Goal: Task Accomplishment & Management: Complete application form

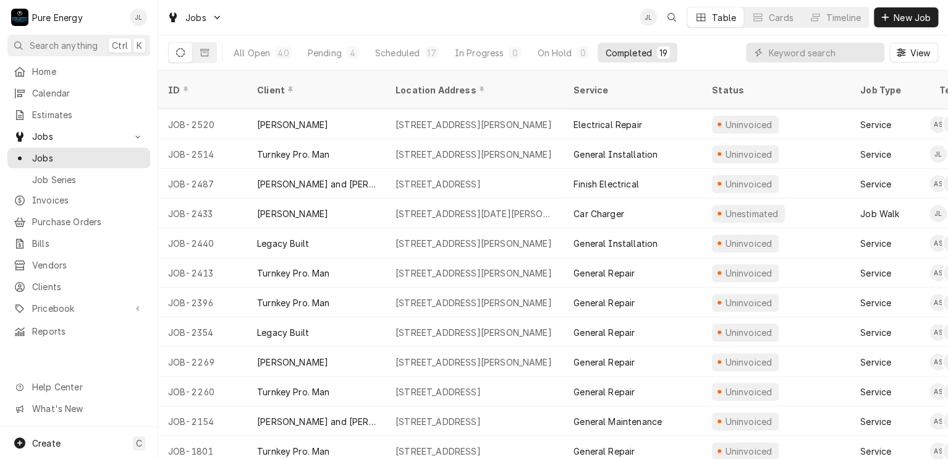
scroll to position [207, 0]
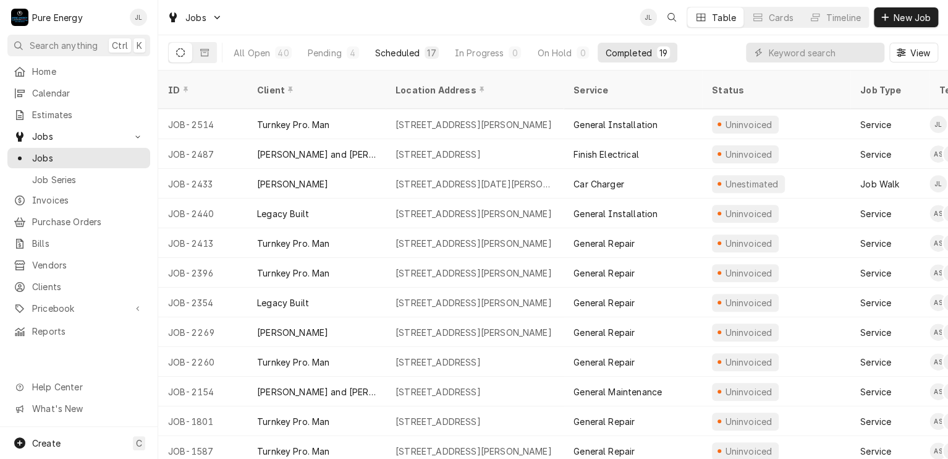
click at [396, 53] on div "Scheduled" at bounding box center [397, 52] width 45 height 13
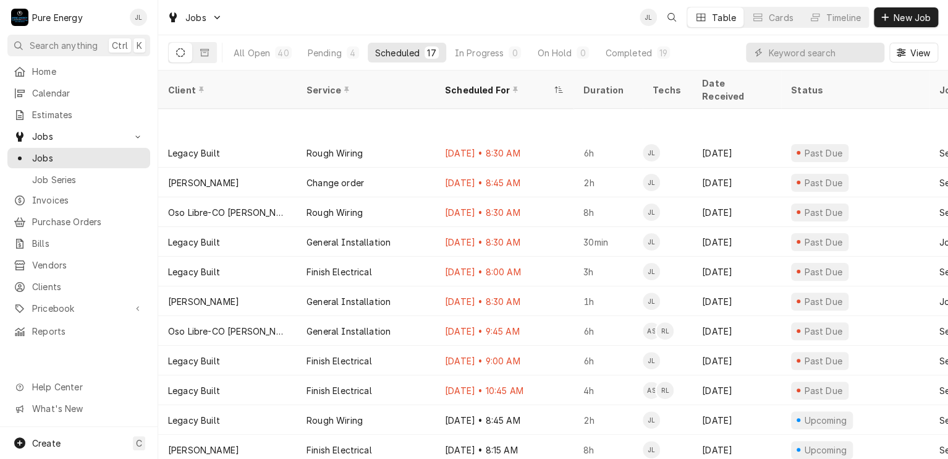
scroll to position [149, 0]
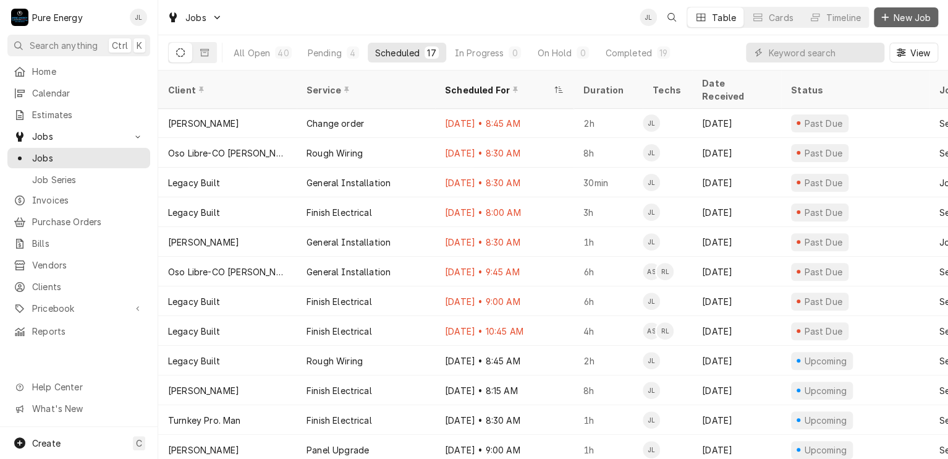
click at [897, 13] on span "New Job" at bounding box center [913, 17] width 42 height 13
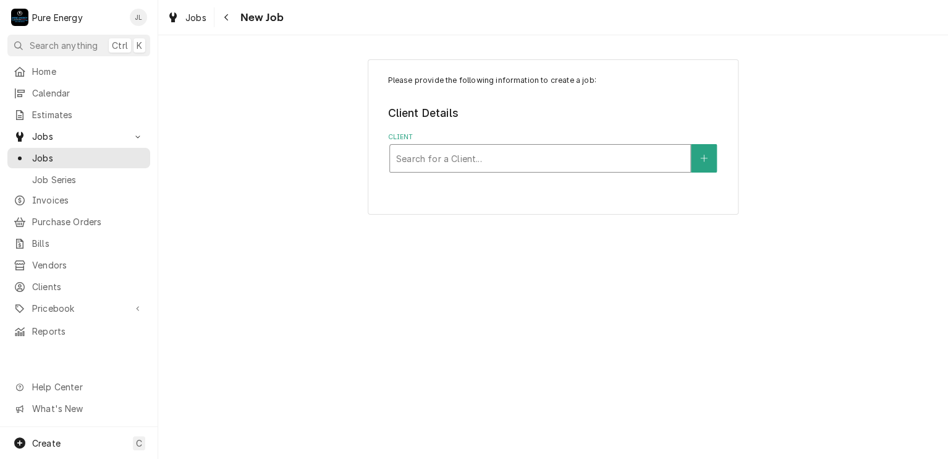
click at [459, 163] on div "Client" at bounding box center [540, 158] width 288 height 22
type input "Edgar"
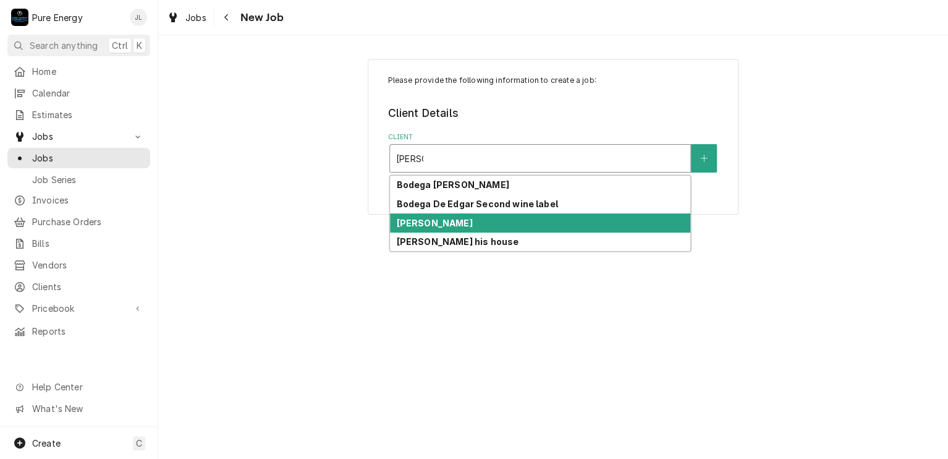
click at [453, 226] on div "Edgar Torres" at bounding box center [540, 222] width 300 height 19
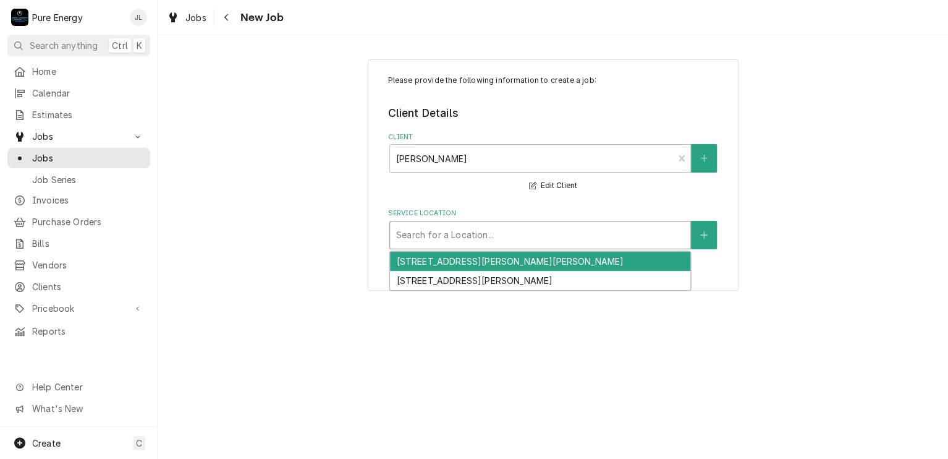
click at [453, 226] on div "Service Location" at bounding box center [540, 235] width 288 height 22
click at [448, 263] on div "[STREET_ADDRESS][PERSON_NAME][PERSON_NAME]" at bounding box center [540, 261] width 300 height 19
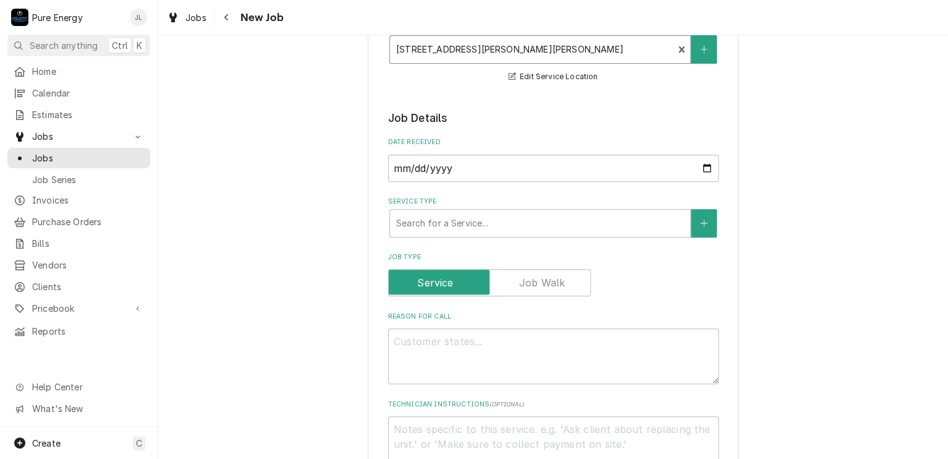
scroll to position [247, 0]
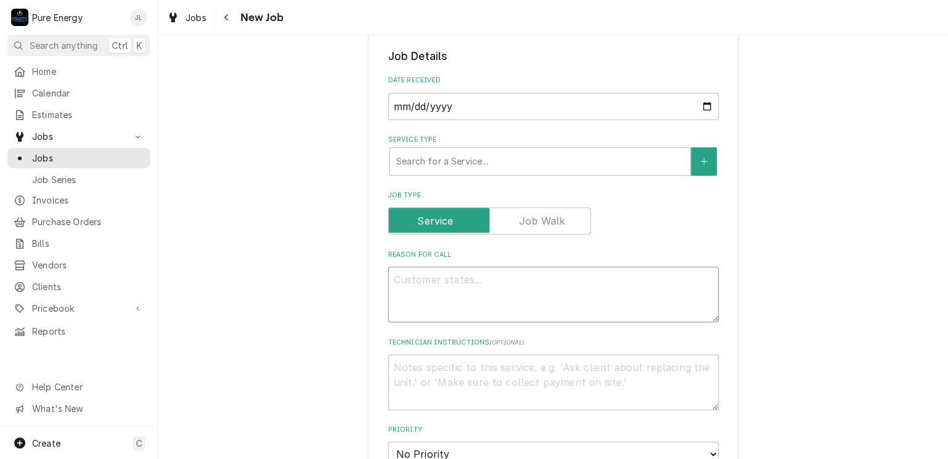
click at [445, 289] on textarea "Reason For Call" at bounding box center [553, 294] width 331 height 56
type textarea "x"
type textarea "I"
type textarea "x"
type textarea "In"
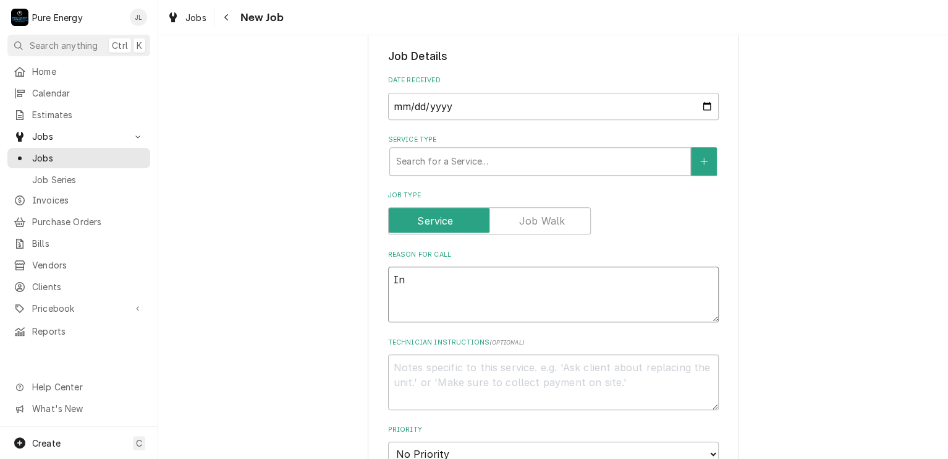
type textarea "x"
type textarea "Ins"
type textarea "x"
type textarea "Inst"
type textarea "x"
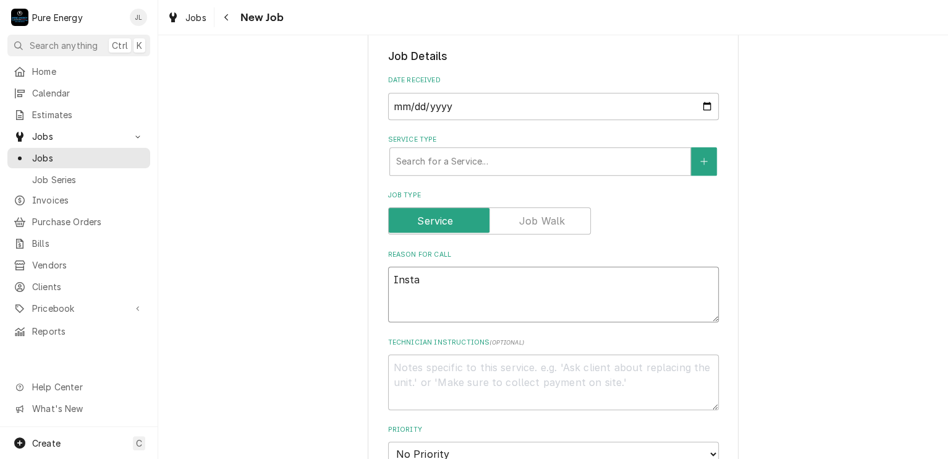
type textarea "Instal"
type textarea "x"
type textarea "Install"
type textarea "x"
type textarea "Install"
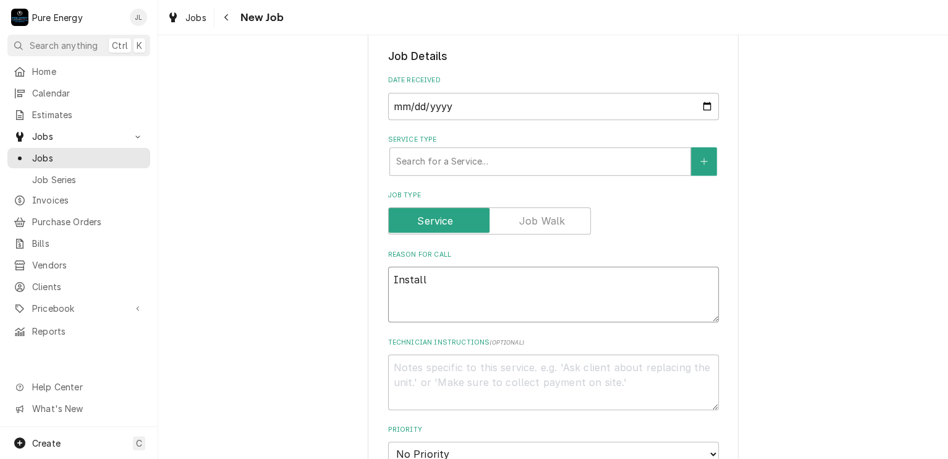
type textarea "x"
type textarea "Install c"
type textarea "x"
type textarea "Install ca"
type textarea "x"
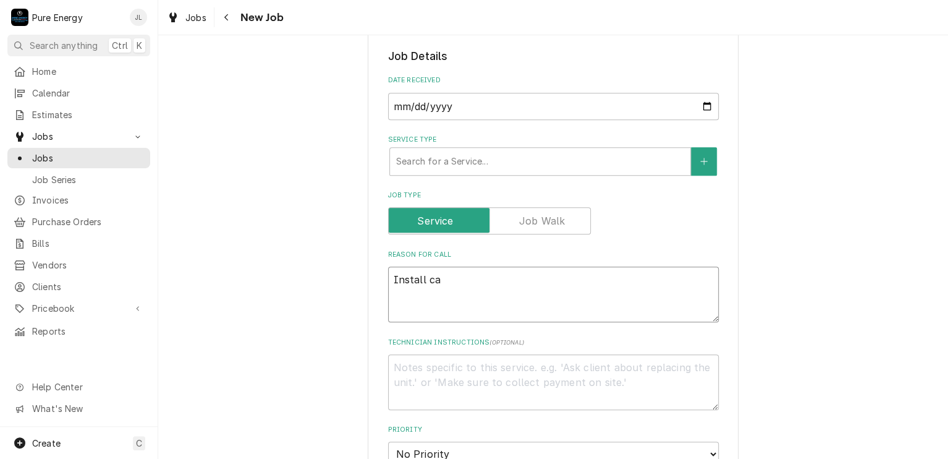
type textarea "Install car"
type textarea "x"
type textarea "Install car"
type textarea "x"
type textarea "Install car c"
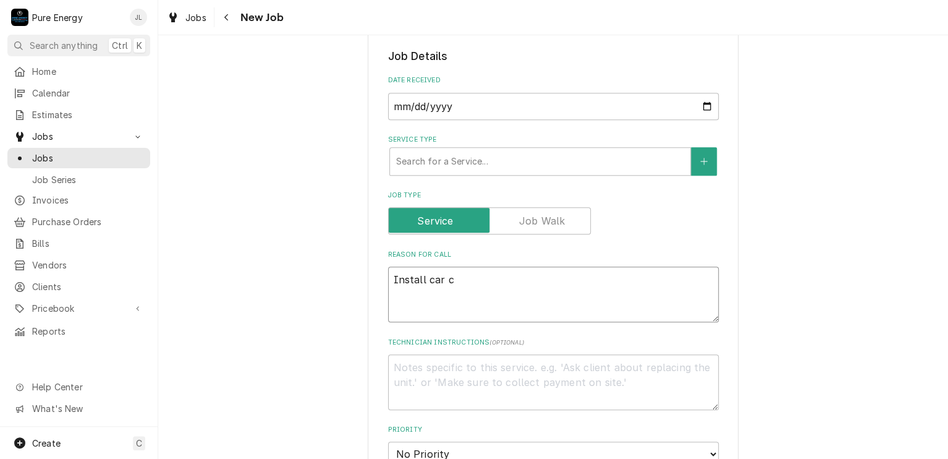
type textarea "x"
type textarea "Install car ch"
type textarea "x"
type textarea "Install car cha"
type textarea "x"
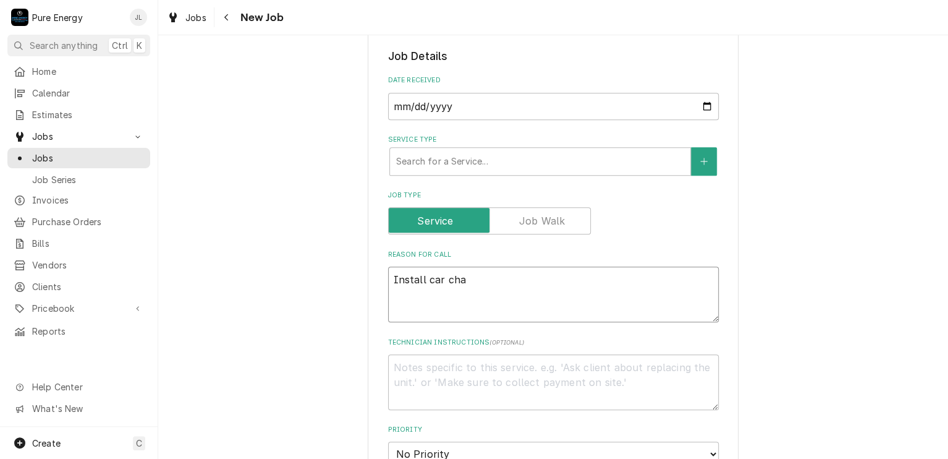
type textarea "Install car char"
type textarea "x"
type textarea "Install car charg"
type textarea "x"
type textarea "Install car charge"
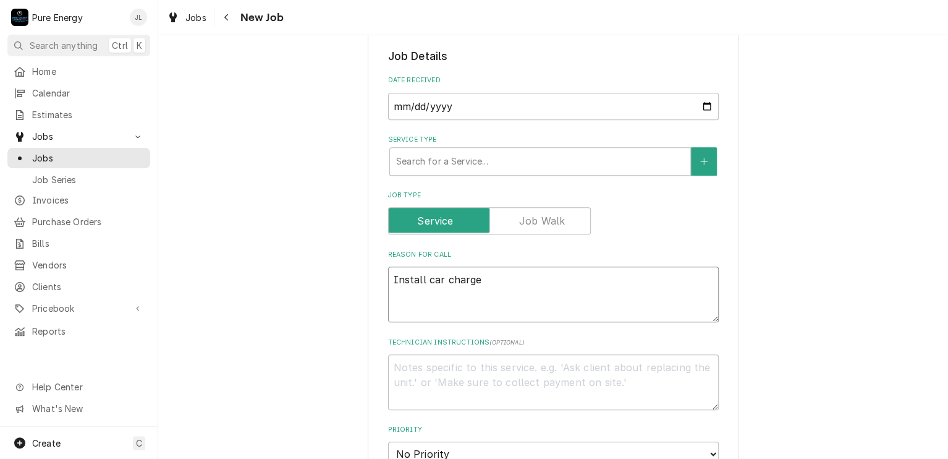
type textarea "x"
type textarea "Install car charger"
type textarea "x"
type textarea "Install car charger."
type textarea "x"
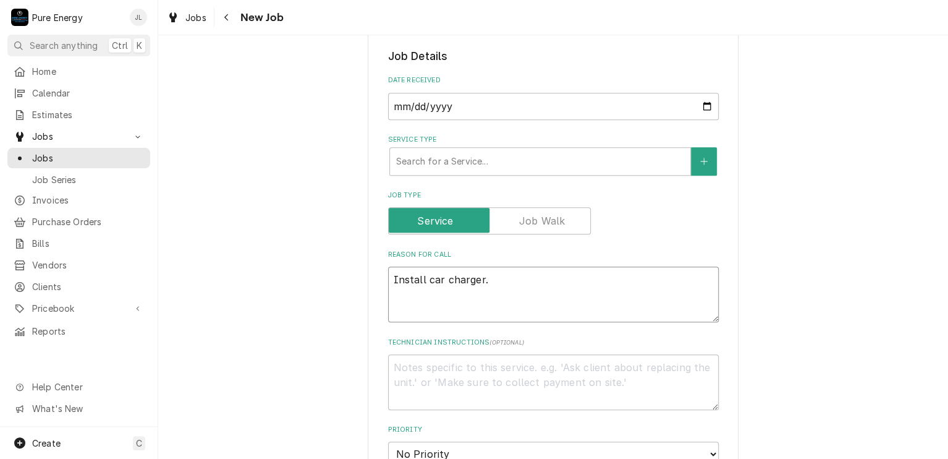
type textarea "Install car charger."
type textarea "x"
type textarea "Install car charger."
type textarea "x"
type textarea "Install car charger."
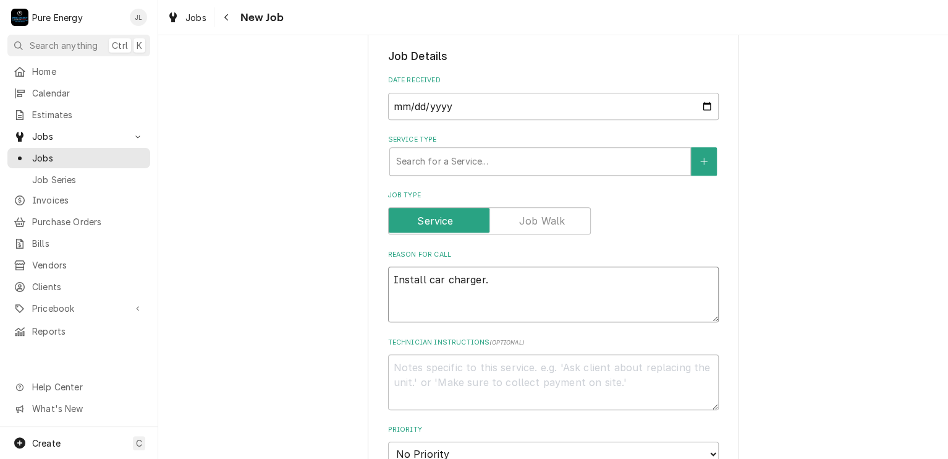
type textarea "x"
type textarea "Install car charger. B"
type textarea "x"
type textarea "Install car charger. Bri"
type textarea "x"
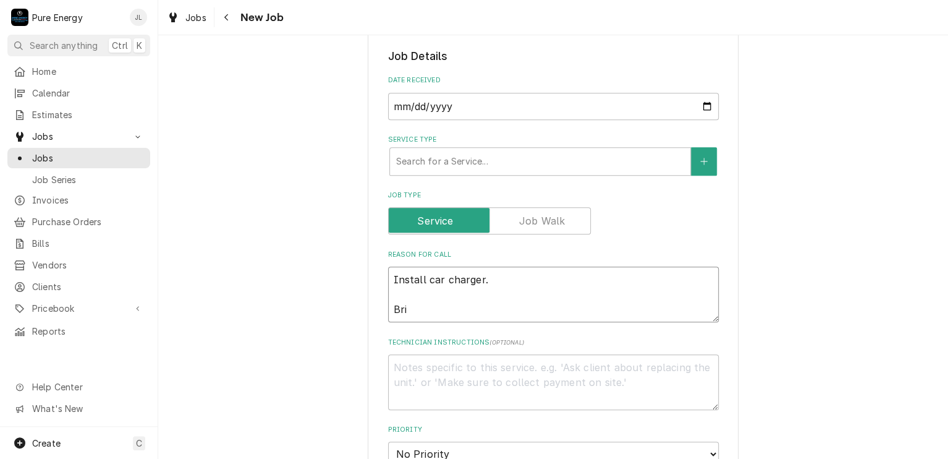
type textarea "Install car charger. Brin"
type textarea "x"
type textarea "Install car charger. Bring"
type textarea "x"
type textarea "Install car charger. Bring"
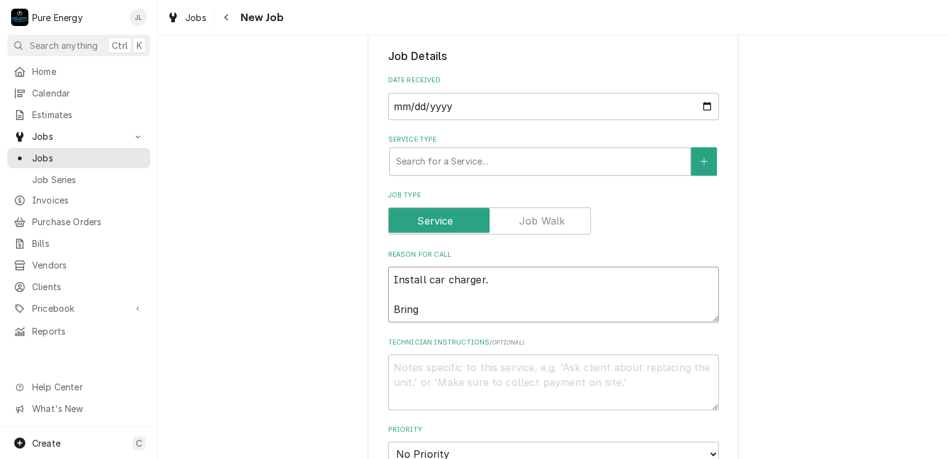
type textarea "x"
type textarea "Install car charger. Bring th"
type textarea "x"
type textarea "Install car charger. Bring the"
type textarea "x"
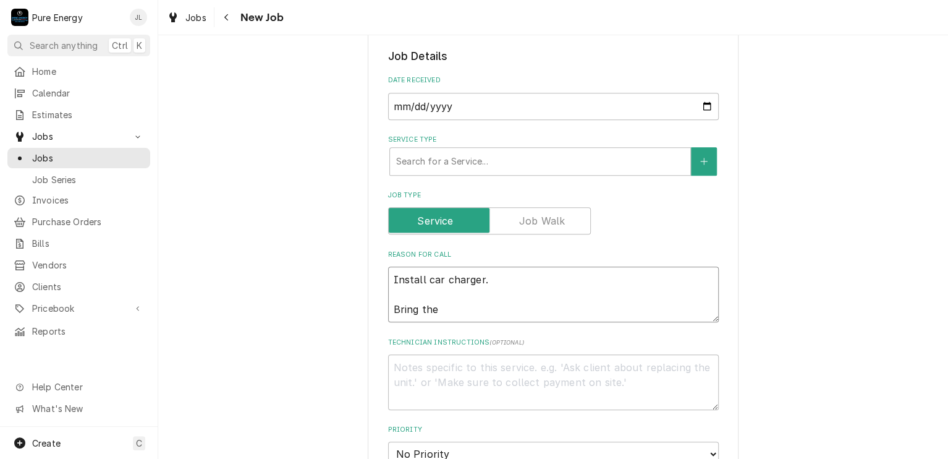
type textarea "Install car charger. Bring the"
type textarea "x"
type textarea "Install car charger. Bring the 3"
type textarea "x"
type textarea "Install car charger. Bring the 3/"
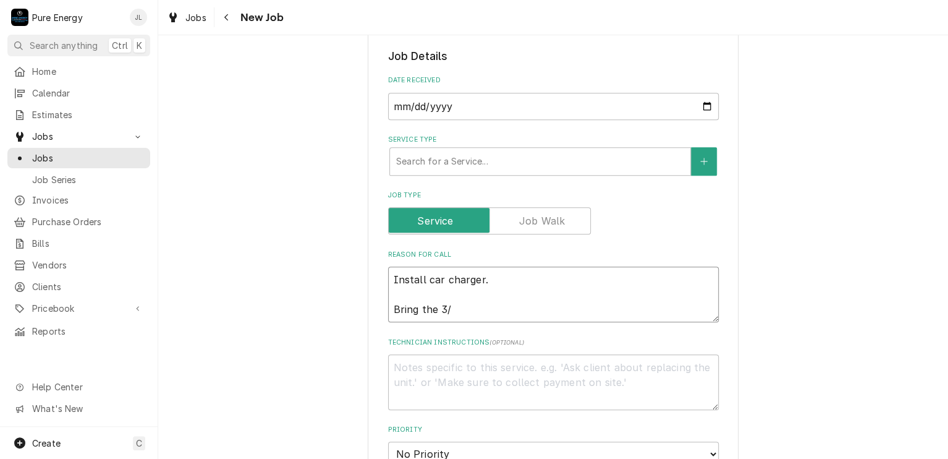
type textarea "x"
type textarea "Install car charger. Bring the 3/4"
type textarea "x"
type textarea "Install car charger. Bring the 3/4"
type textarea "x"
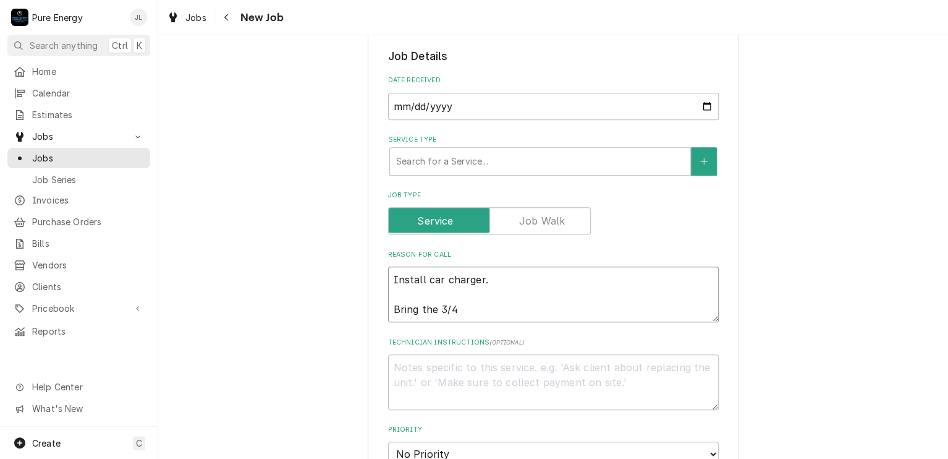
type textarea "Install car charger. Bring the 3/4 i"
type textarea "x"
type textarea "Install car charger. Bring the 3/4 in"
type textarea "x"
type textarea "Install car charger. Bring the 3/4 inch"
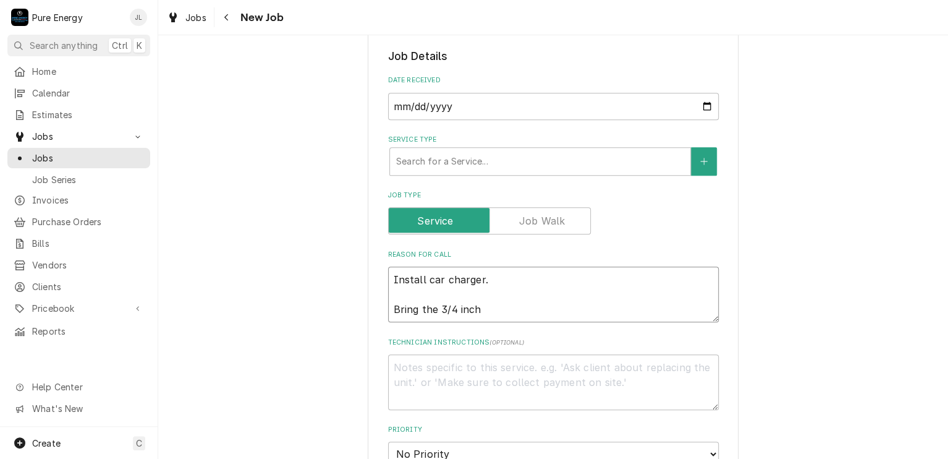
type textarea "x"
type textarea "Install car charger. Bring the 3/4 inch"
type textarea "x"
type textarea "Install car charger. Bring the 3/4 inch l"
type textarea "x"
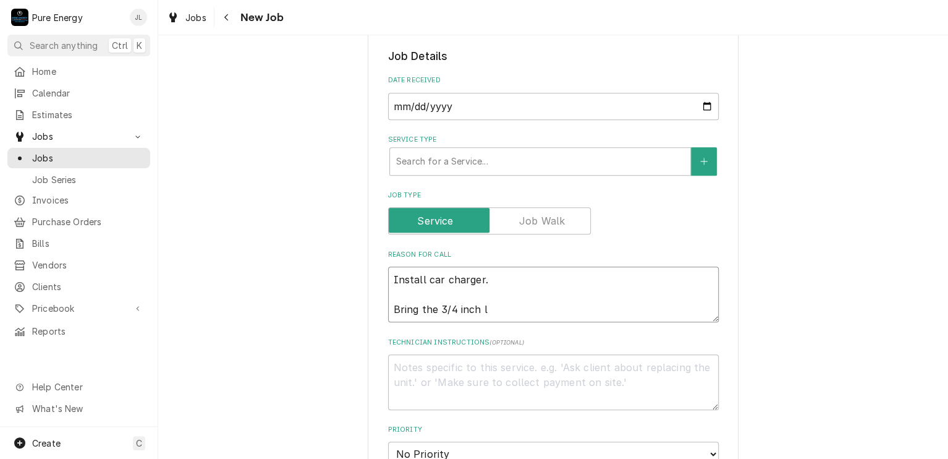
type textarea "Install car charger. Bring the 3/4 inch lb"
type textarea "x"
type textarea "Install car charger. Bring the 3/4 inch lbs"
type textarea "x"
type textarea "Install car charger. Bring the 3/4 inch lbs"
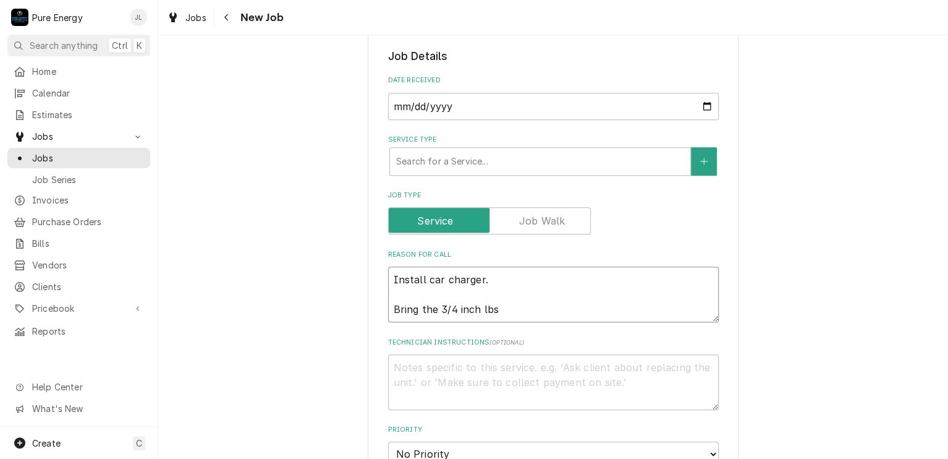
type textarea "x"
type textarea "Install car charger. Bring the 3/4 inch lbs x"
type textarea "x"
type textarea "Install car charger. Bring the 3/4 inch lbs x2"
type textarea "x"
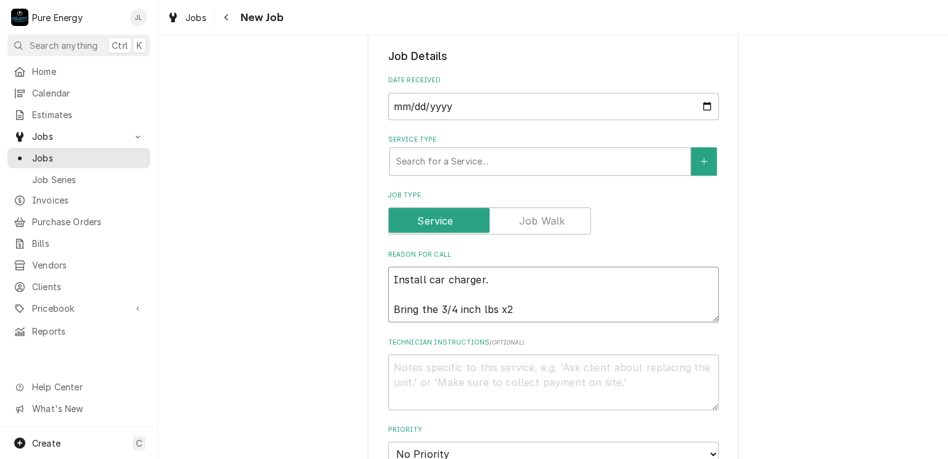
type textarea "Install car charger. Bring the 3/4 inch lbs x2"
type textarea "x"
type textarea "Install car charger. Bring the 3/4 inch lbs x2"
type textarea "x"
type textarea "Install car charger. Bring the 3/4 inch lbs x2 B"
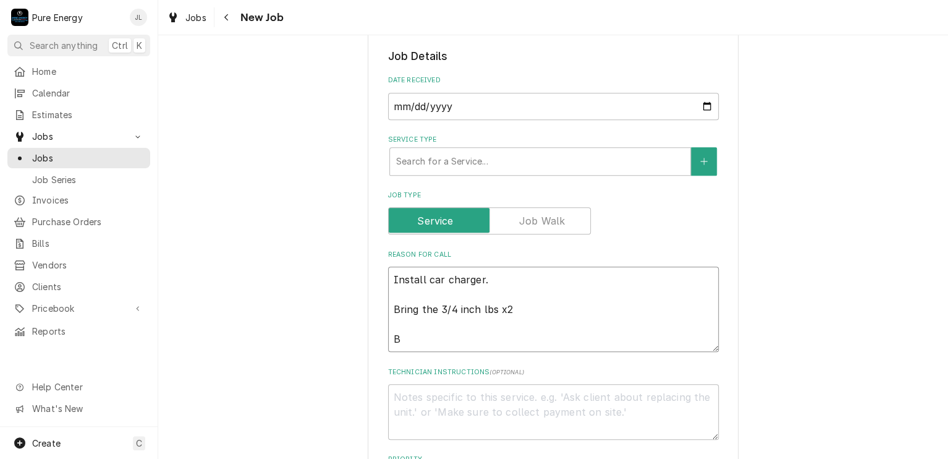
type textarea "x"
type textarea "Install car charger. Bring the 3/4 inch lbs x2 Br"
type textarea "x"
type textarea "Install car charger. Bring the 3/4 inch lbs x2 Bri"
type textarea "x"
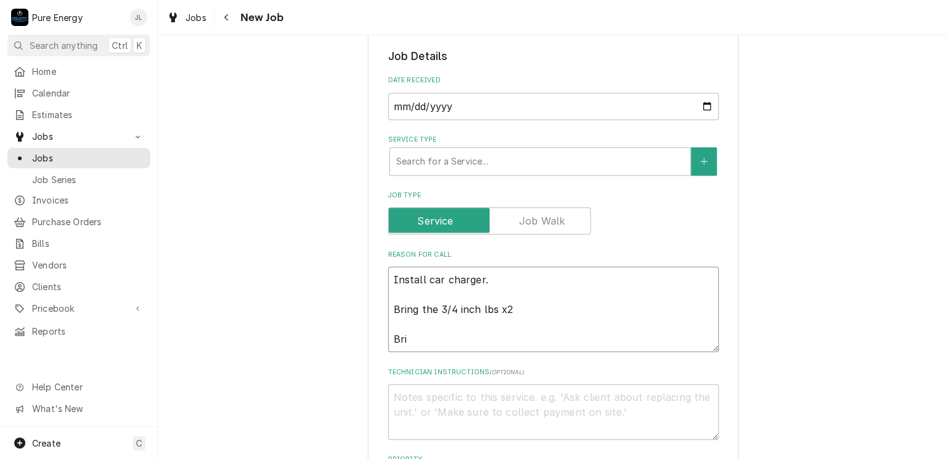
type textarea "Install car charger. Bring the 3/4 inch lbs x2 Brin"
type textarea "x"
type textarea "Install car charger. Bring the 3/4 inch lbs x2 Bring"
type textarea "x"
type textarea "Install car charger. Bring the 3/4 inch lbs x2 Bring"
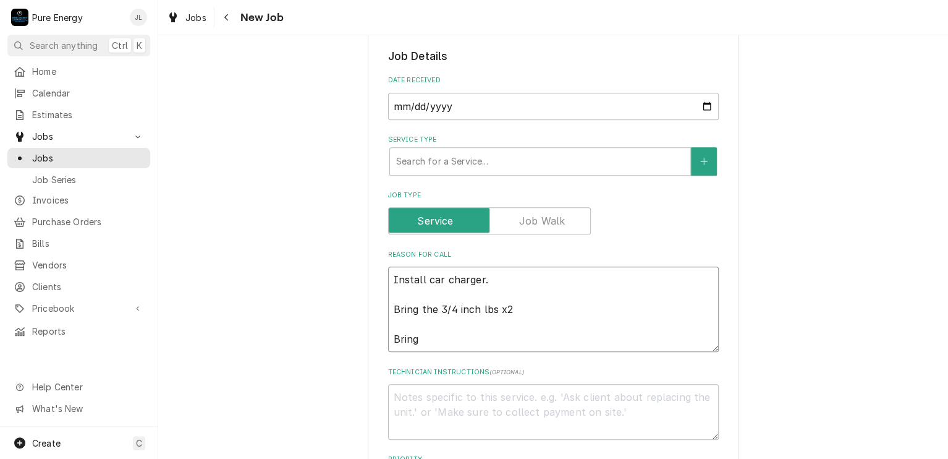
type textarea "x"
type textarea "Install car charger. Bring the 3/4 inch lbs x2 Bring w"
type textarea "x"
type textarea "Install car charger. Bring the 3/4 inch lbs x2 Bring we"
type textarea "x"
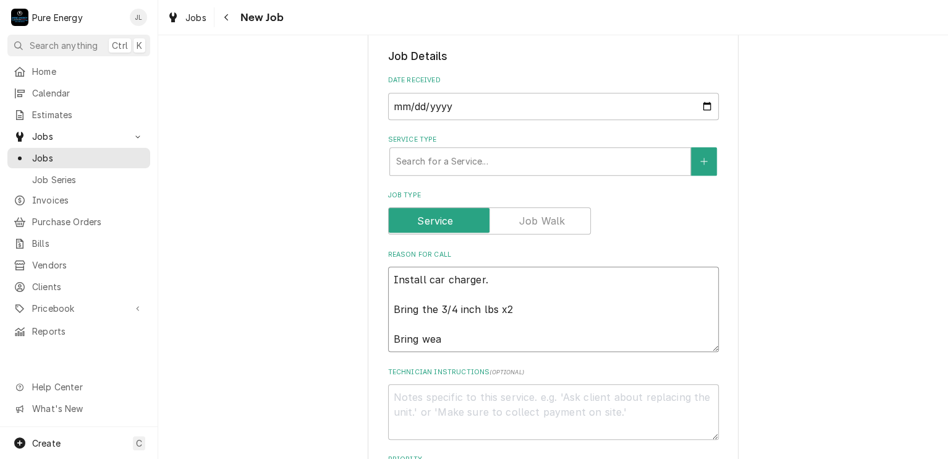
type textarea "Install car charger. Bring the 3/4 inch lbs x2 Bring weat"
type textarea "x"
type textarea "Install car charger. Bring the 3/4 inch lbs x2 Bring weath"
type textarea "x"
type textarea "Install car charger. Bring the 3/4 inch lbs x2 Bring weathe"
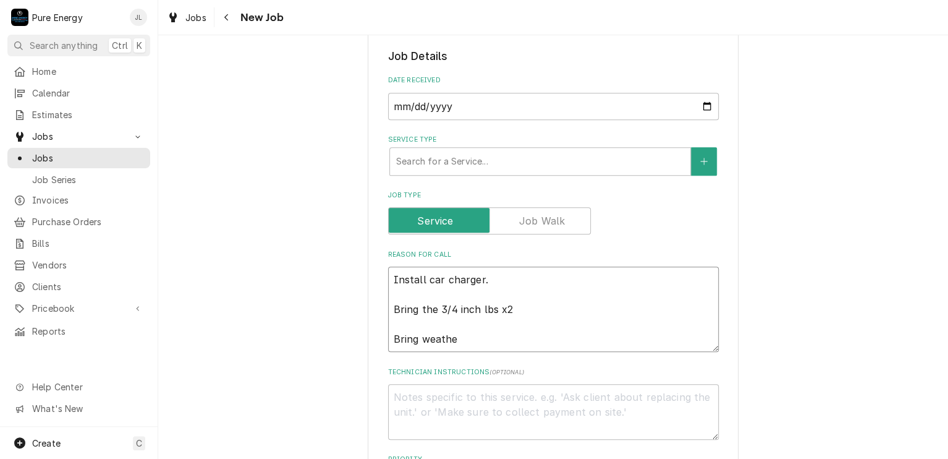
type textarea "x"
type textarea "Install car charger. Bring the 3/4 inch lbs x2 Bring weather"
type textarea "x"
type textarea "Install car charger. Bring the 3/4 inch lbs x2 Bring weather"
type textarea "x"
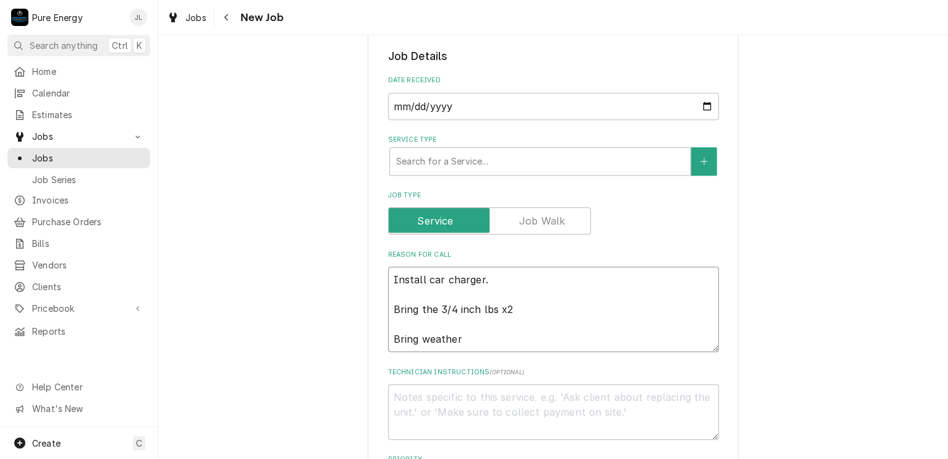
type textarea "Install car charger. Bring the 3/4 inch lbs x2 Bring weather"
type textarea "x"
type textarea "Install car charger. Bring the 3/4 inch lbs x2 Bring weathe"
type textarea "x"
type textarea "Install car charger. Bring the 3/4 inch lbs x2 Bring weath"
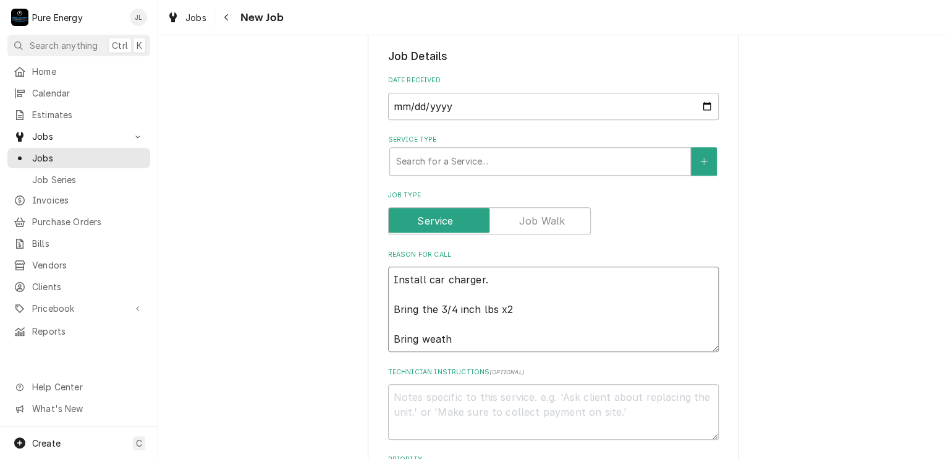
type textarea "x"
type textarea "Install car charger. Bring the 3/4 inch lbs x2 Bring weat"
type textarea "x"
type textarea "Install car charger. Bring the 3/4 inch lbs x2 Bring wea"
type textarea "x"
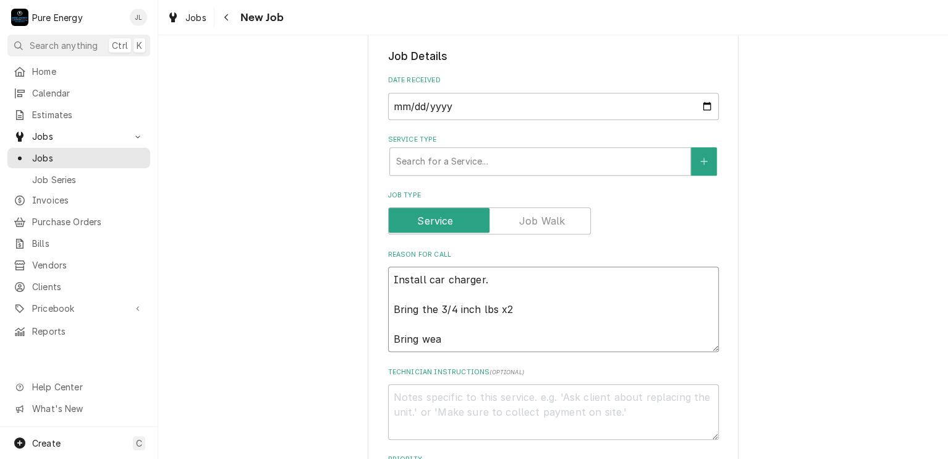
type textarea "Install car charger. Bring the 3/4 inch lbs x2 Bring weat"
type textarea "x"
type textarea "Install car charger. Bring the 3/4 inch lbs x2 Bring weath"
type textarea "x"
type textarea "Install car charger. Bring the 3/4 inch lbs x2 Bring weathe"
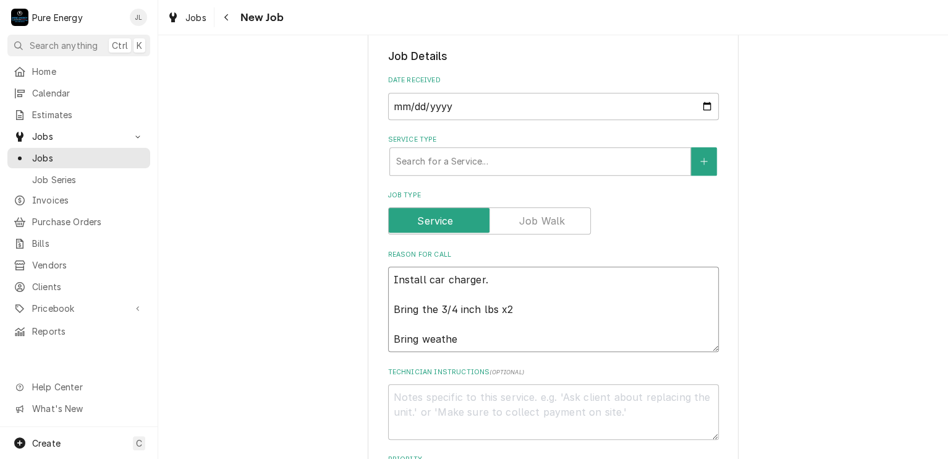
type textarea "x"
type textarea "Install car charger. Bring the 3/4 inch lbs x2 Bring weather"
type textarea "x"
type textarea "Install car charger. Bring the 3/4 inch lbs x2 Bring weather"
type textarea "x"
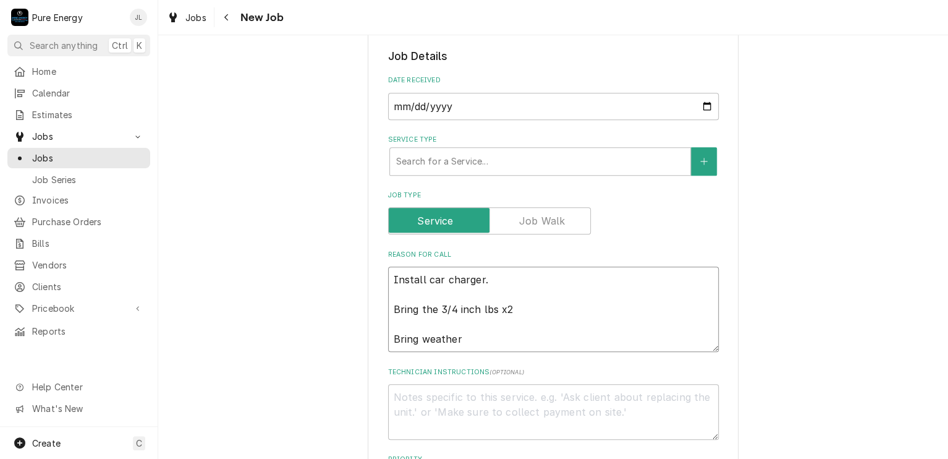
type textarea "Install car charger. Bring the 3/4 inch lbs x2 Bring weather c"
type textarea "x"
type textarea "Install car charger. Bring the 3/4 inch lbs x2 Bring weather co"
type textarea "x"
type textarea "Install car charger. Bring the 3/4 inch lbs x2 Bring weather con"
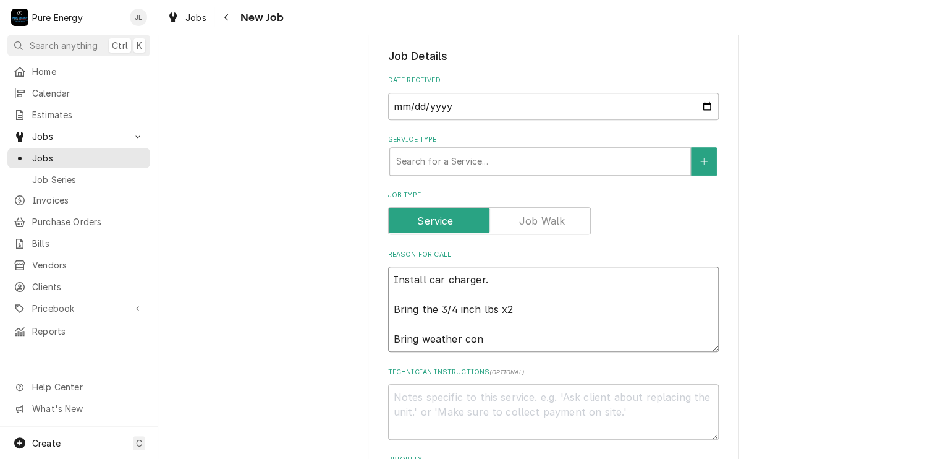
type textarea "x"
type textarea "Install car charger. Bring the 3/4 inch lbs x2 Bring weather conn"
type textarea "x"
type textarea "Install car charger. Bring the 3/4 inch lbs x2 Bring weather conne"
type textarea "x"
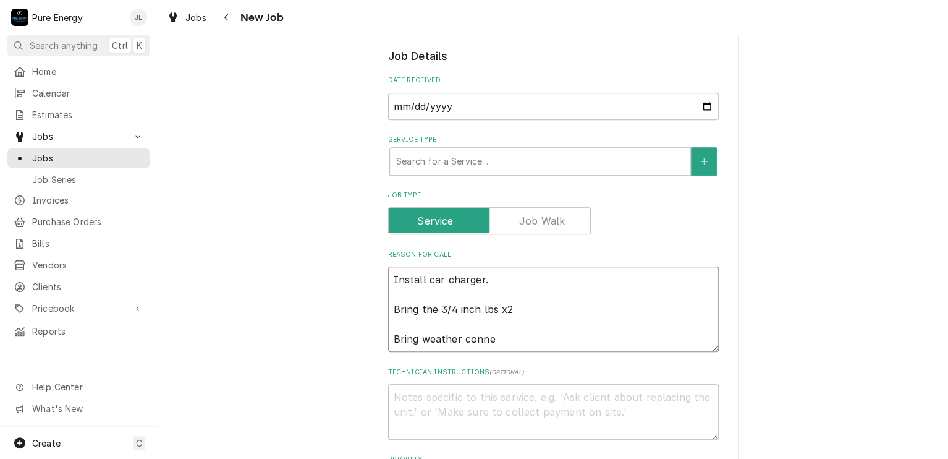
type textarea "Install car charger. Bring the 3/4 inch lbs x2 Bring weather connec"
type textarea "x"
type textarea "Install car charger. Bring the 3/4 inch lbs x2 Bring weather connect"
type textarea "x"
type textarea "Install car charger. Bring the 3/4 inch lbs x2 Bring weather connecto"
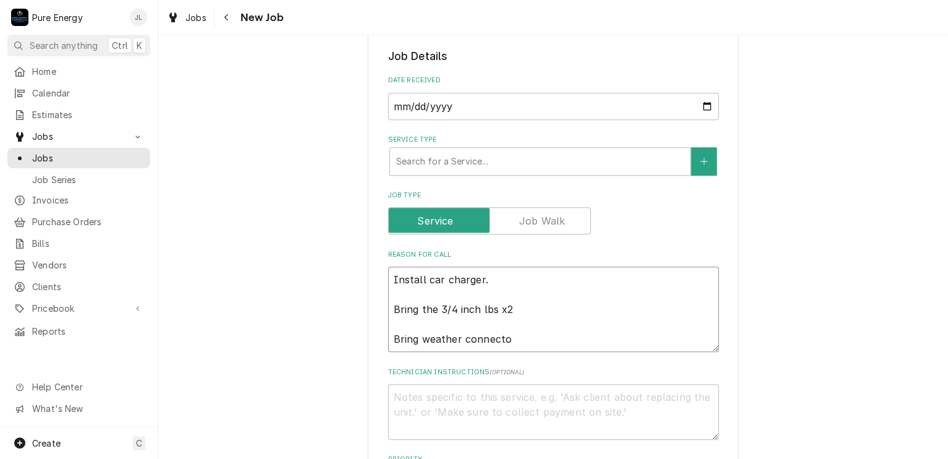
type textarea "x"
type textarea "Install car charger. Bring the 3/4 inch lbs x2 Bring weather connector"
type textarea "x"
type textarea "Install car charger. Bring the 3/4 inch lbs x2 Bring weather connectors"
type textarea "x"
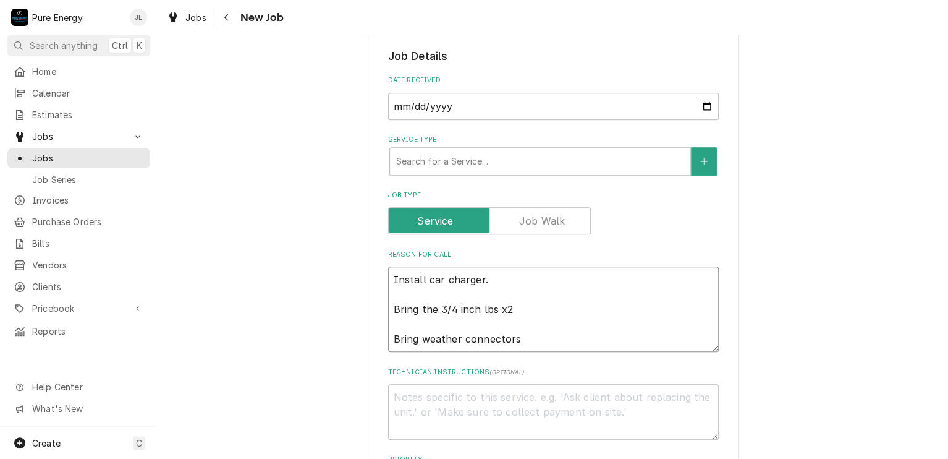
type textarea "Install car charger. Bring the 3/4 inch lbs x2 Bring weather connectors a"
type textarea "x"
type textarea "Install car charger. Bring the 3/4 inch lbs x2 Bring weather connectors an"
type textarea "x"
type textarea "Install car charger. Bring the 3/4 inch lbs x2 Bring weather connectors and"
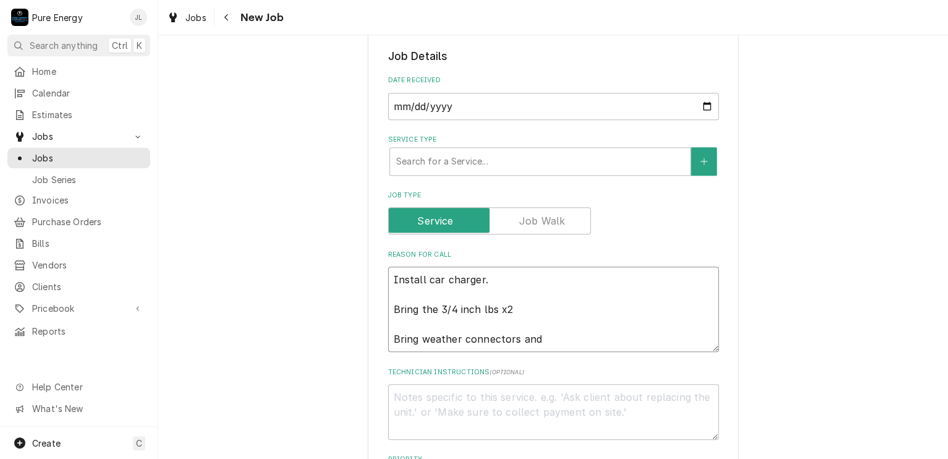
type textarea "x"
type textarea "Install car charger. Bring the 3/4 inch lbs x2 Bring weather connectors and co"
type textarea "x"
type textarea "Install car charger. Bring the 3/4 inch lbs x2 Bring weather connectors and cou"
type textarea "x"
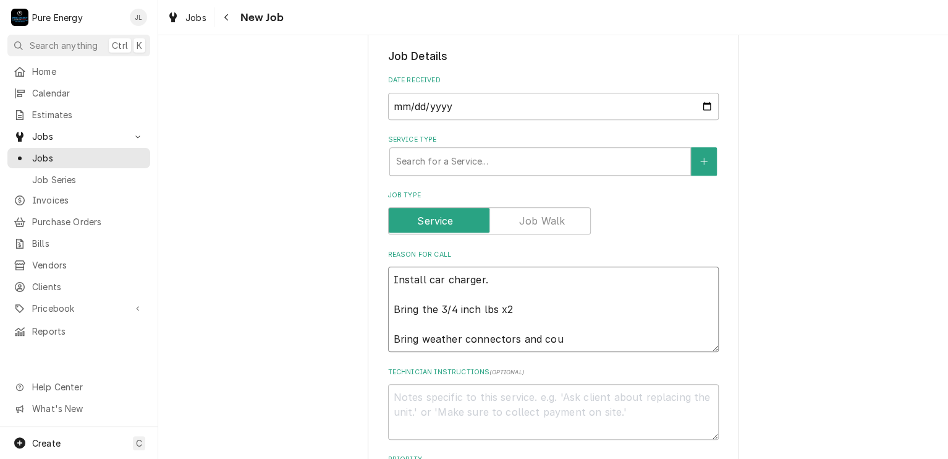
type textarea "Install car charger. Bring the 3/4 inch lbs x2 Bring weather connectors and coup"
type textarea "x"
type textarea "Install car charger. Bring the 3/4 inch lbs x2 Bring weather connectors and cou…"
type textarea "x"
type textarea "Install car charger. Bring the 3/4 inch lbs x2 Bring weather connectors and cou…"
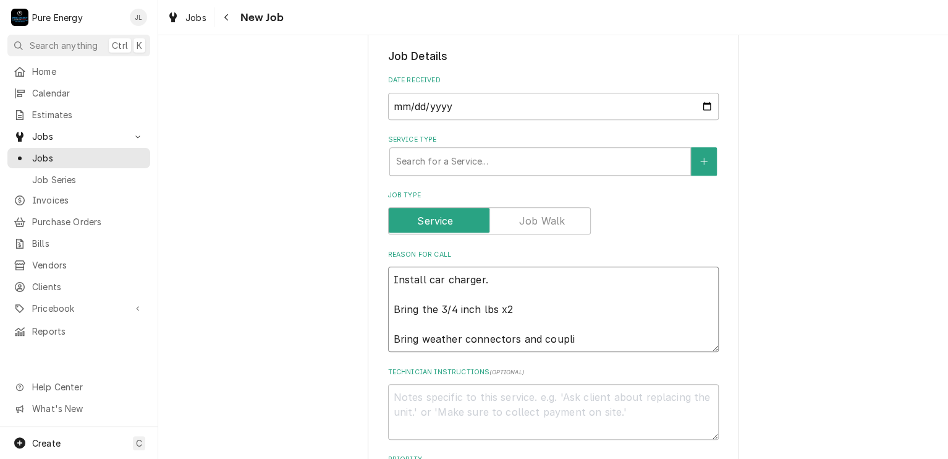
type textarea "x"
type textarea "Install car charger. Bring the 3/4 inch lbs x2 Bring weather connectors and cou…"
type textarea "x"
type textarea "Install car charger. Bring the 3/4 inch lbs x2 Bring weather connectors and cou…"
type textarea "x"
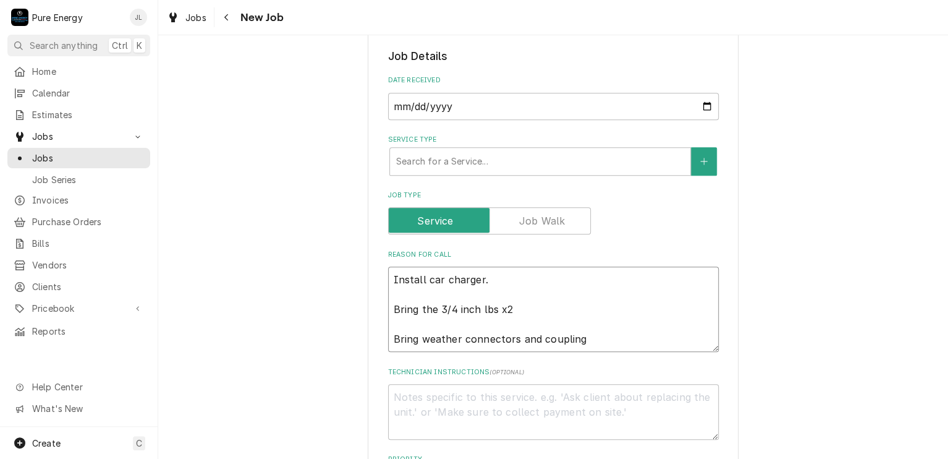
type textarea "Install car charger. Bring the 3/4 inch lbs x2 Bring weather connectors and cou…"
type textarea "x"
type textarea "Install car charger. Bring the 3/4 inch lbs x2 Bring weather connectors and cou…"
type textarea "x"
type textarea "Install car charger. Bring the 3/4 inch lbs x2 Bring weather connectors and cou…"
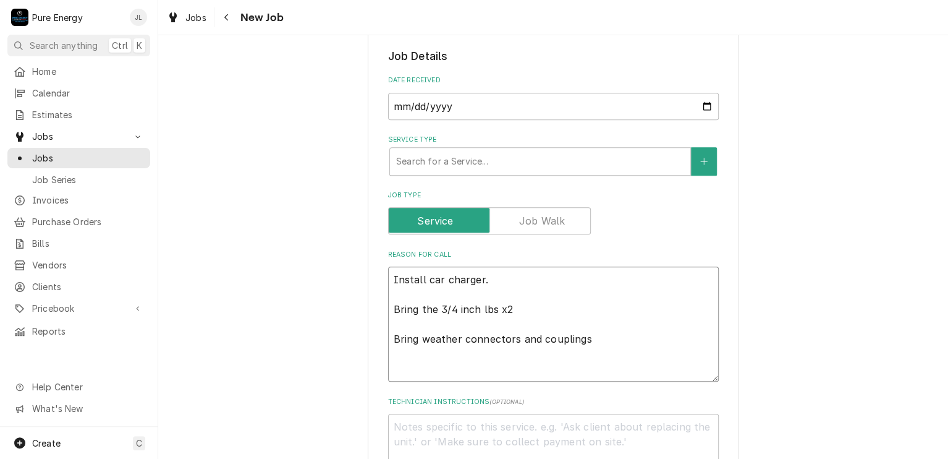
type textarea "x"
type textarea "Install car charger. Bring the 3/4 inch lbs x2 Bring weather connectors and cou…"
type textarea "x"
type textarea "Install car charger. Bring the 3/4 inch lbs x2 Bring weather connectors and cou…"
type textarea "x"
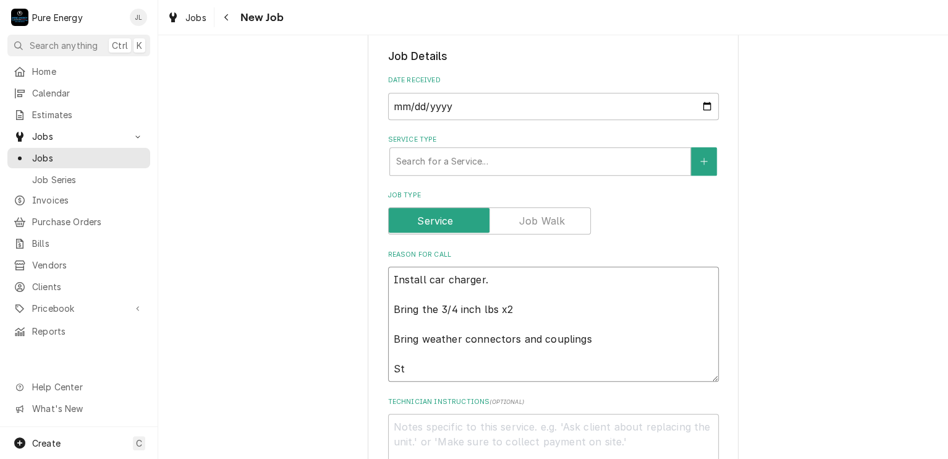
type textarea "Install car charger. Bring the 3/4 inch lbs x2 Bring weather connectors and cou…"
type textarea "x"
type textarea "Install car charger. Bring the 3/4 inch lbs x2 Bring weather connectors and cou…"
type textarea "x"
type textarea "Install car charger. Bring the 3/4 inch lbs x2 Bring weather connectors and cou…"
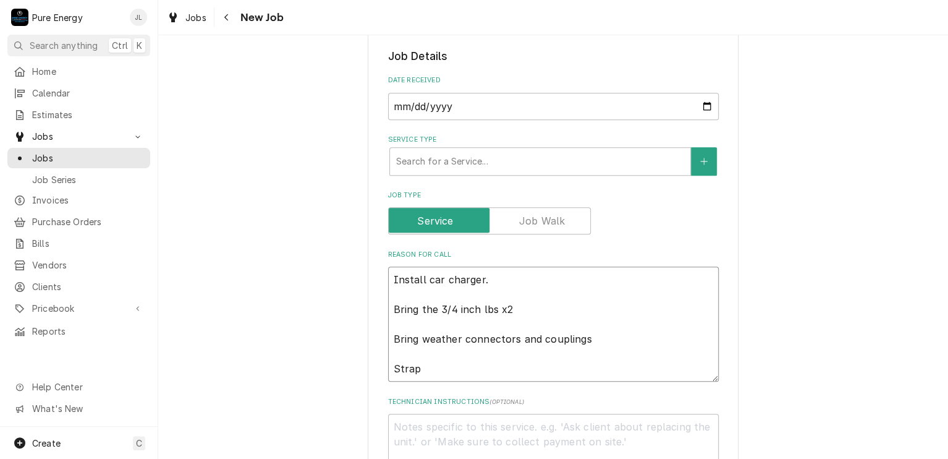
type textarea "x"
type textarea "Install car charger. Bring the 3/4 inch lbs x2 Bring weather connectors and cou…"
type textarea "x"
type textarea "Install car charger. Bring the 3/4 inch lbs x2 Bring weather connectors and cou…"
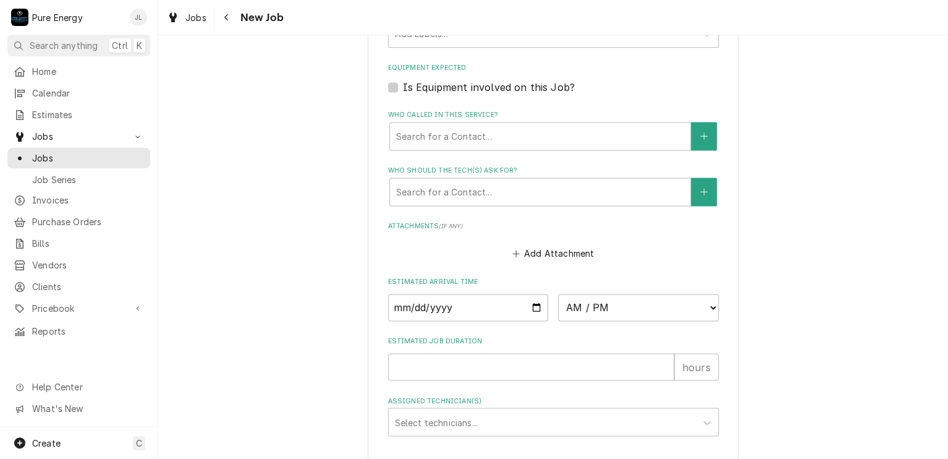
scroll to position [932, 0]
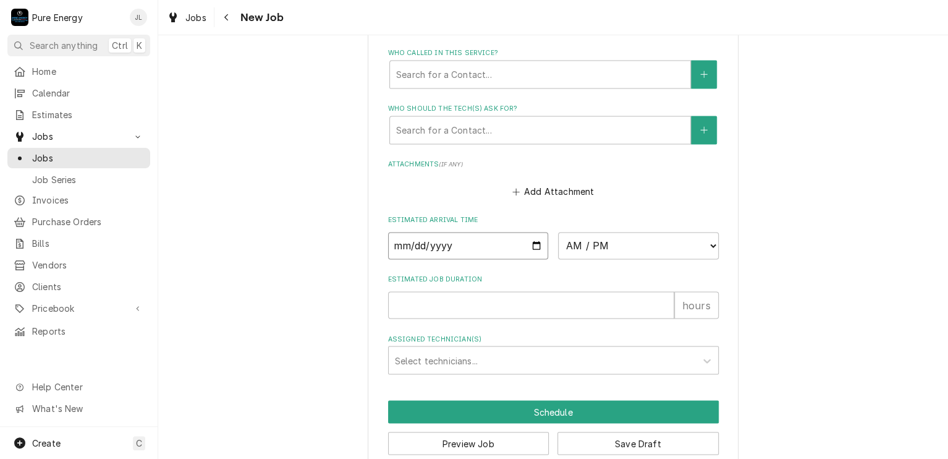
click at [534, 244] on input "Date" at bounding box center [468, 245] width 161 height 27
click at [708, 242] on select "AM / PM 6:00 AM 6:15 AM 6:30 AM 6:45 AM 7:00 AM 7:15 AM 7:30 AM 7:45 AM 8:00 AM…" at bounding box center [638, 245] width 161 height 27
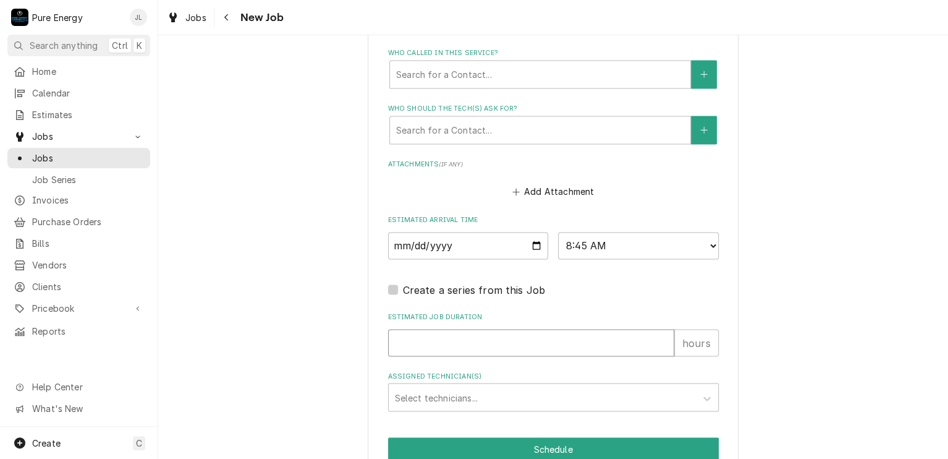
click at [593, 348] on input "Estimated Job Duration" at bounding box center [531, 342] width 286 height 27
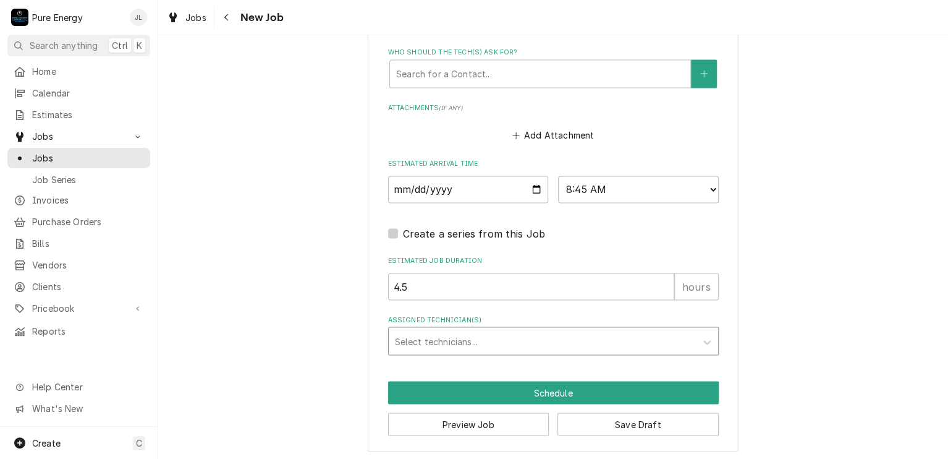
click at [581, 337] on div "Assigned Technician(s)" at bounding box center [542, 341] width 295 height 22
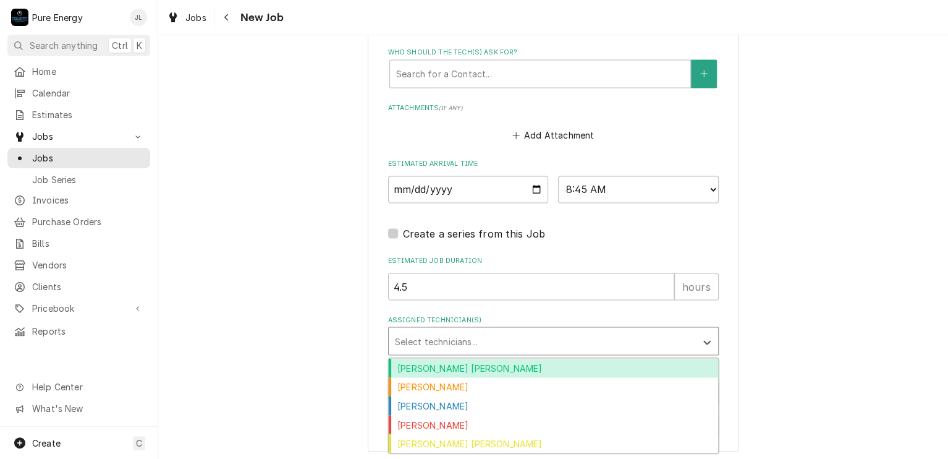
click at [522, 367] on div "Albert Hernandez Soto" at bounding box center [554, 367] width 330 height 19
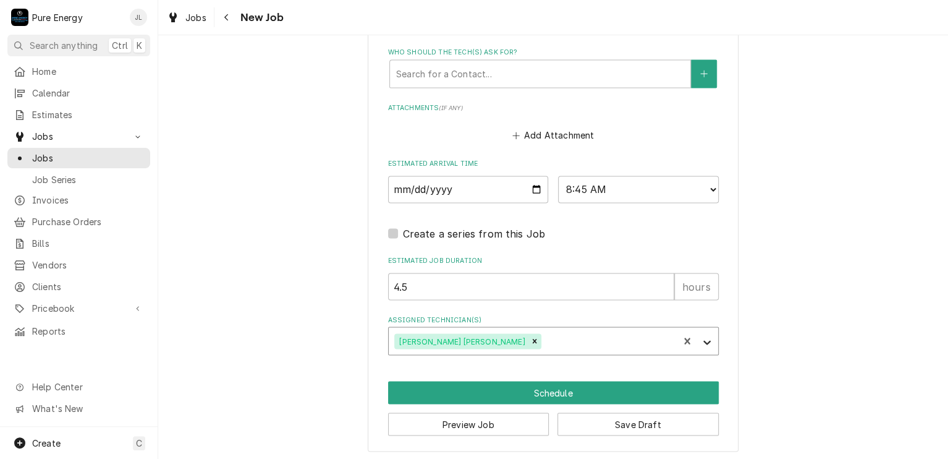
click at [701, 338] on icon "Assigned Technician(s)" at bounding box center [707, 342] width 12 height 12
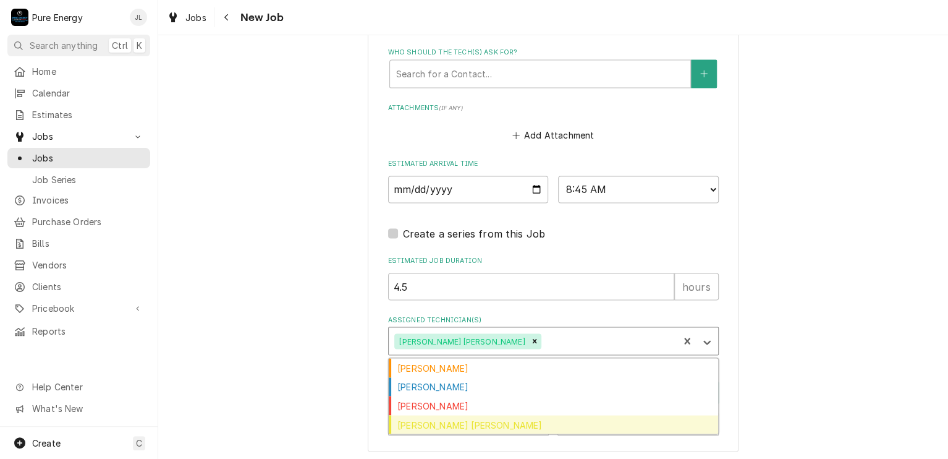
click at [500, 417] on div "Rodolfo Hernandez Lorenzo" at bounding box center [554, 424] width 330 height 19
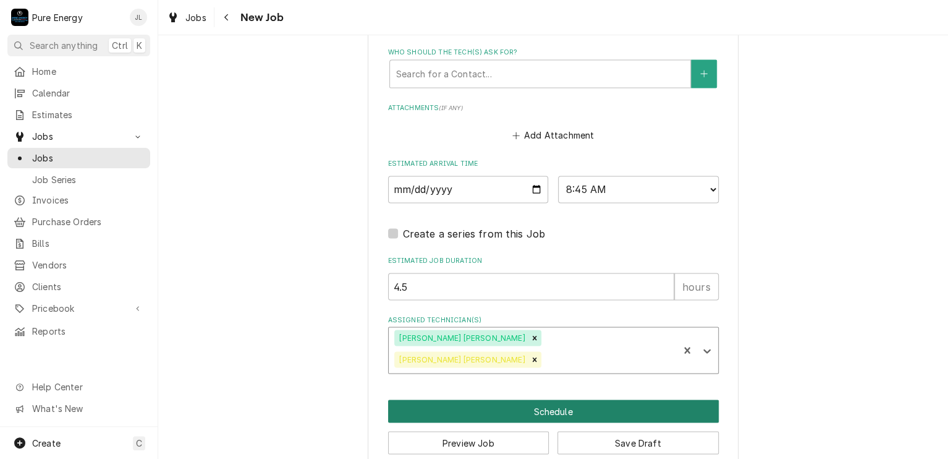
click at [547, 399] on button "Schedule" at bounding box center [553, 410] width 331 height 23
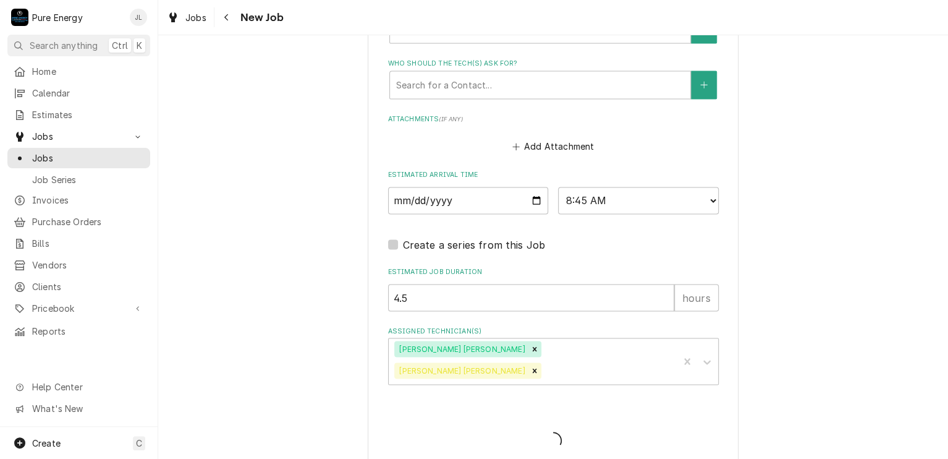
scroll to position [346, 0]
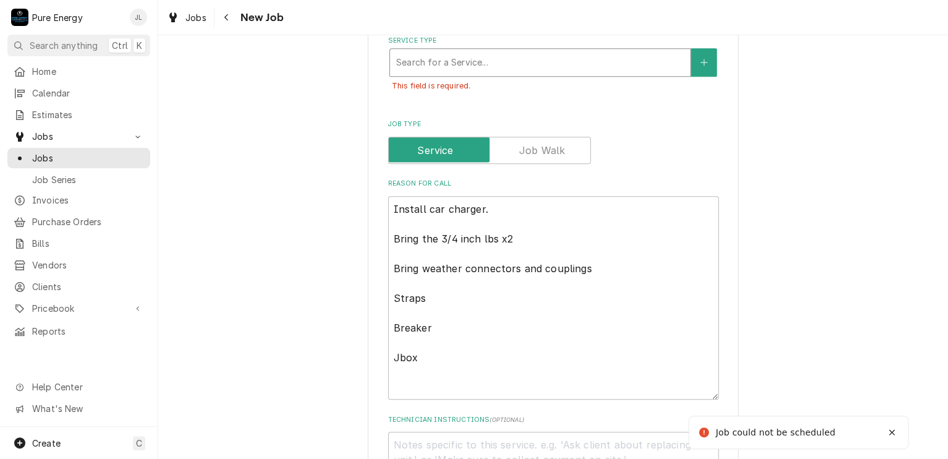
click at [540, 61] on div "Service Type" at bounding box center [540, 62] width 288 height 22
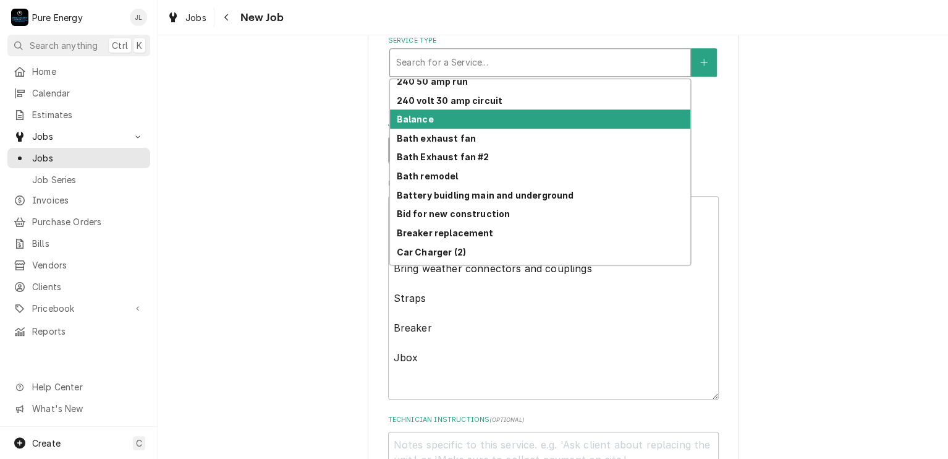
scroll to position [69, 0]
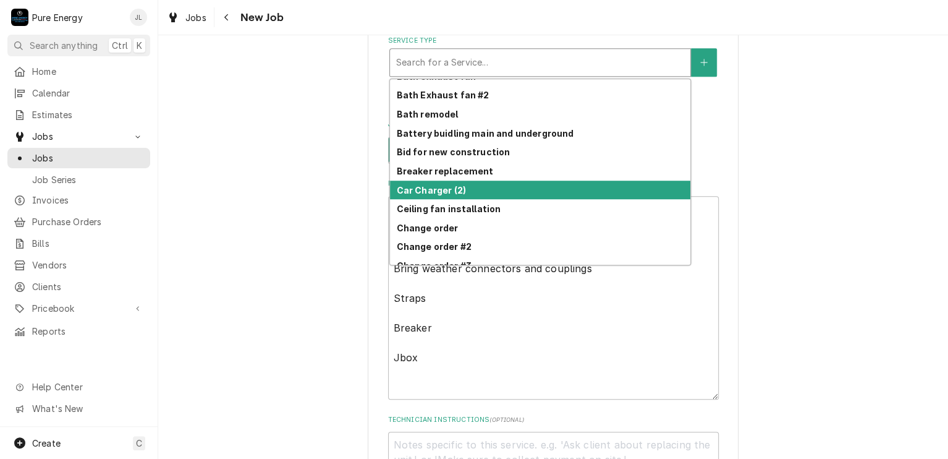
click at [514, 187] on div "Car Charger (2)" at bounding box center [540, 190] width 300 height 19
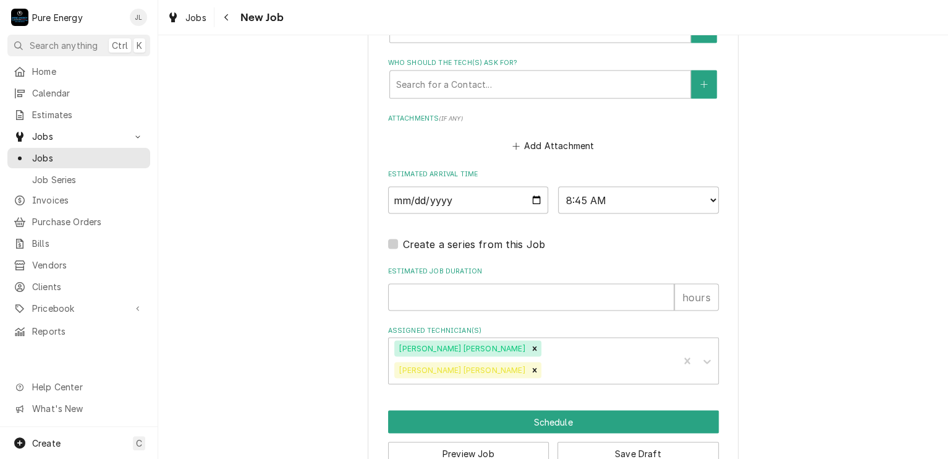
scroll to position [1036, 0]
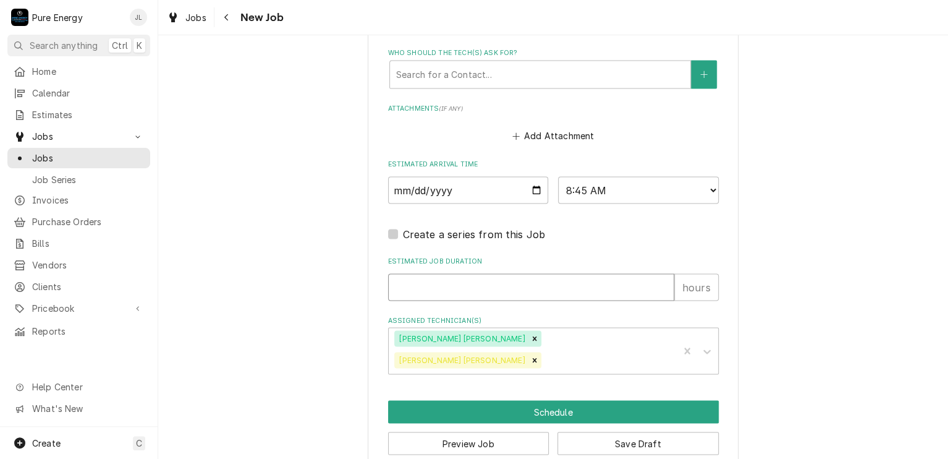
click at [524, 287] on input "Estimated Job Duration" at bounding box center [531, 286] width 286 height 27
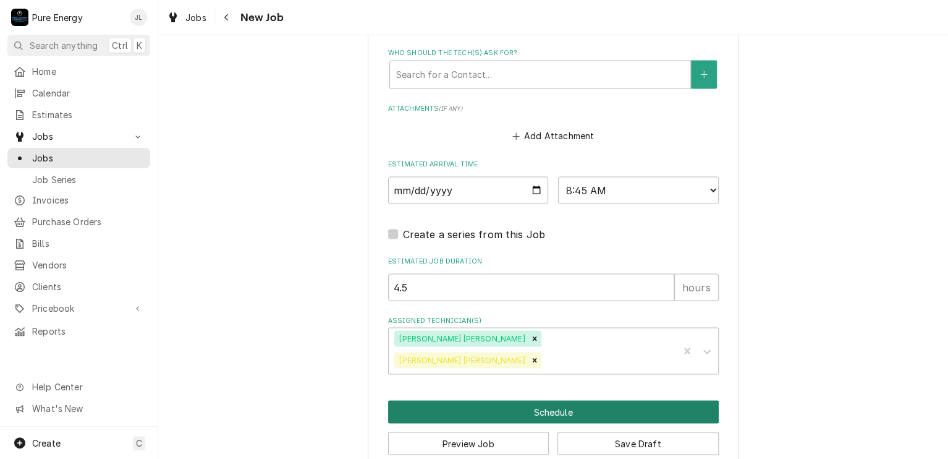
click at [534, 400] on button "Schedule" at bounding box center [553, 411] width 331 height 23
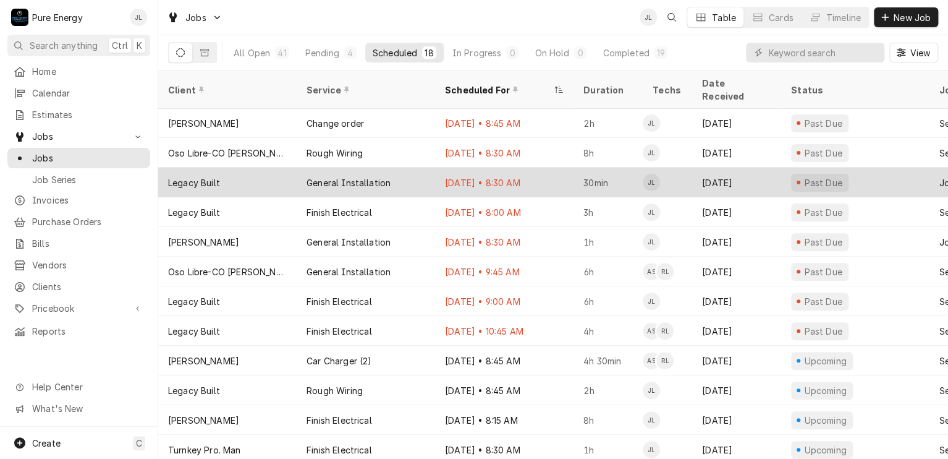
scroll to position [179, 0]
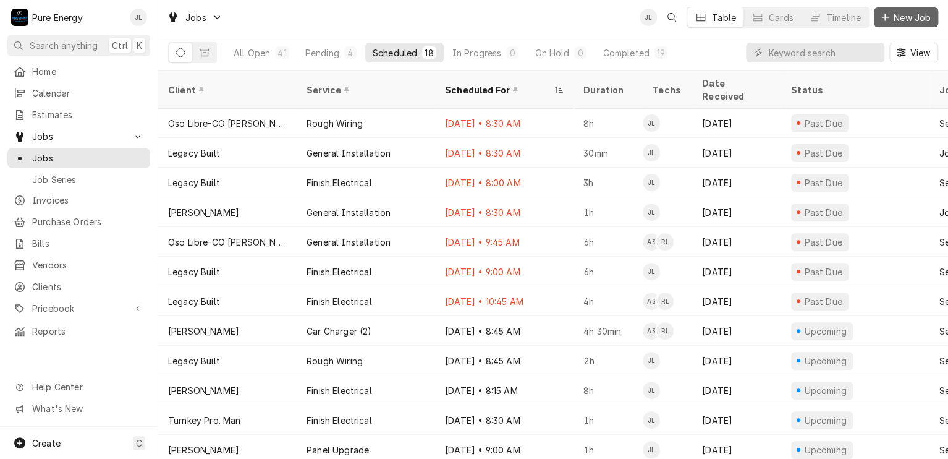
click at [907, 17] on span "New Job" at bounding box center [913, 17] width 42 height 13
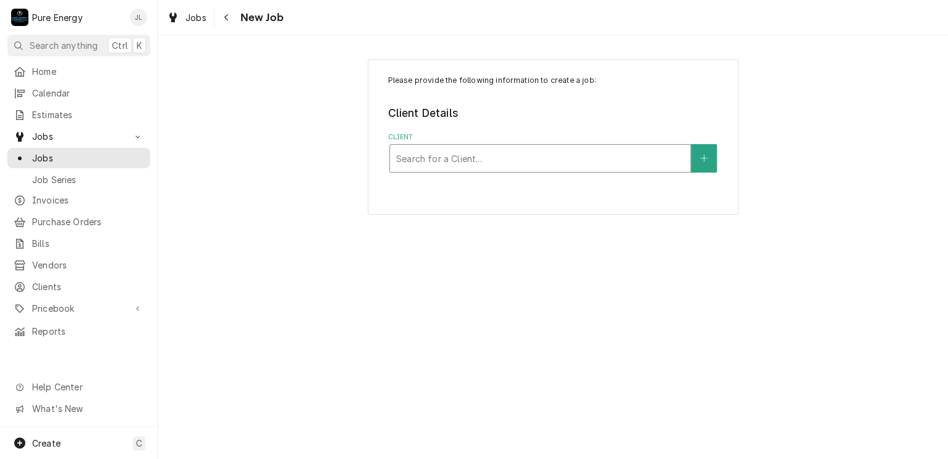
click at [462, 153] on div "Client" at bounding box center [540, 158] width 288 height 22
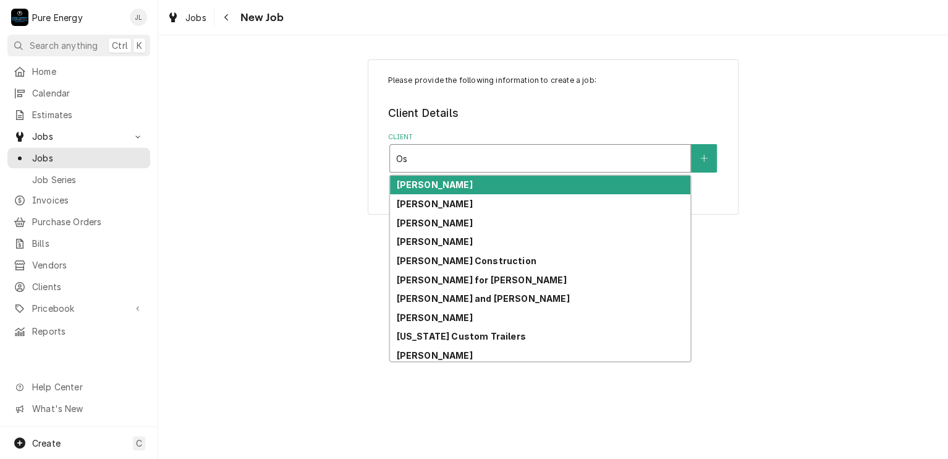
type input "Oso"
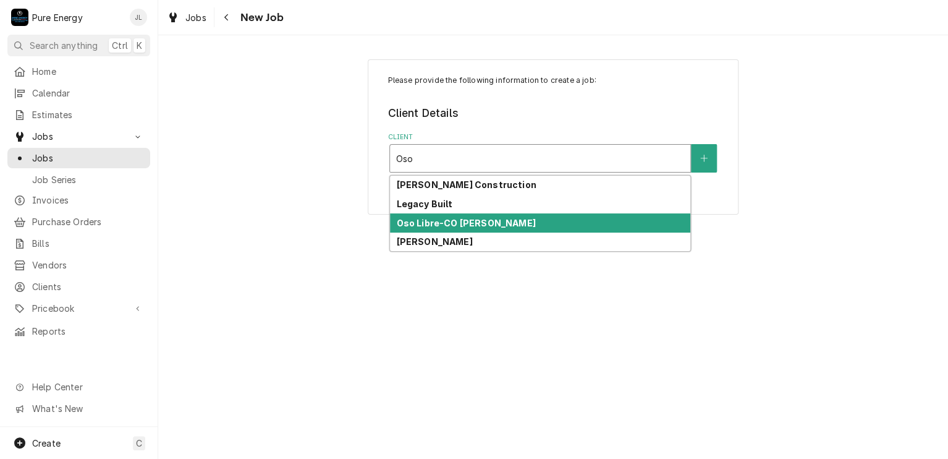
click at [456, 223] on strong "Oso Libre-CO [PERSON_NAME]" at bounding box center [465, 223] width 139 height 11
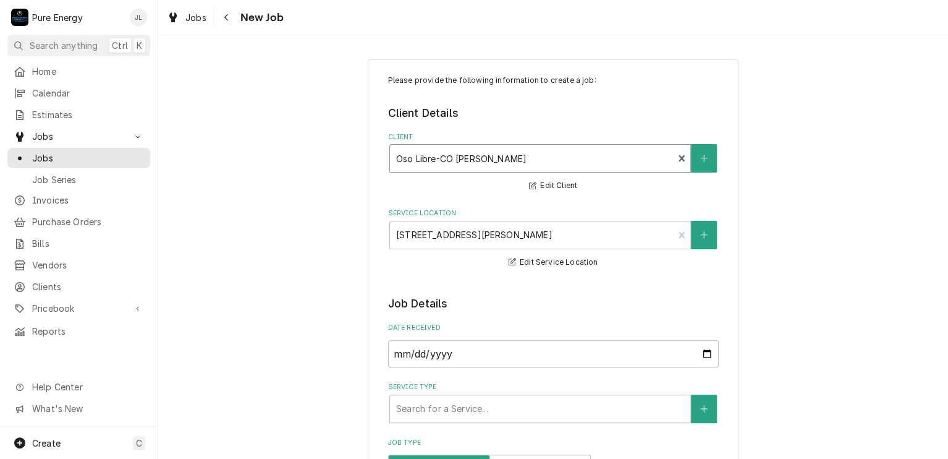
scroll to position [247, 0]
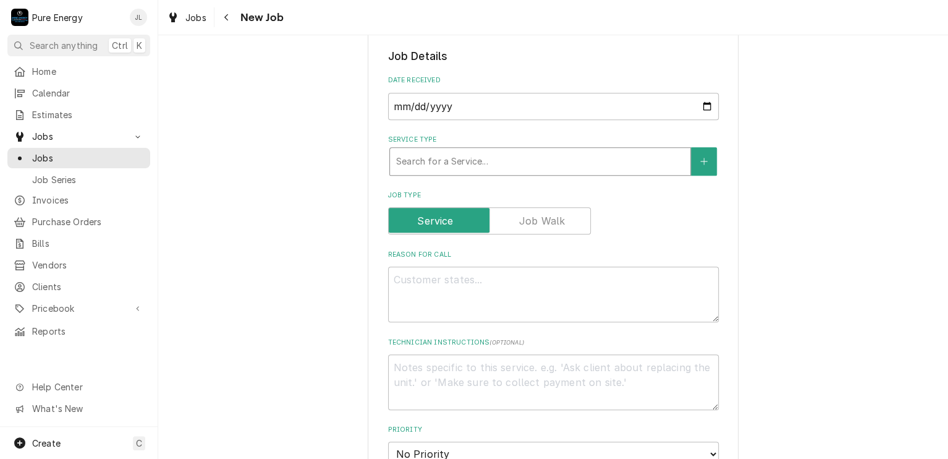
click at [481, 169] on div "Service Type" at bounding box center [540, 161] width 288 height 22
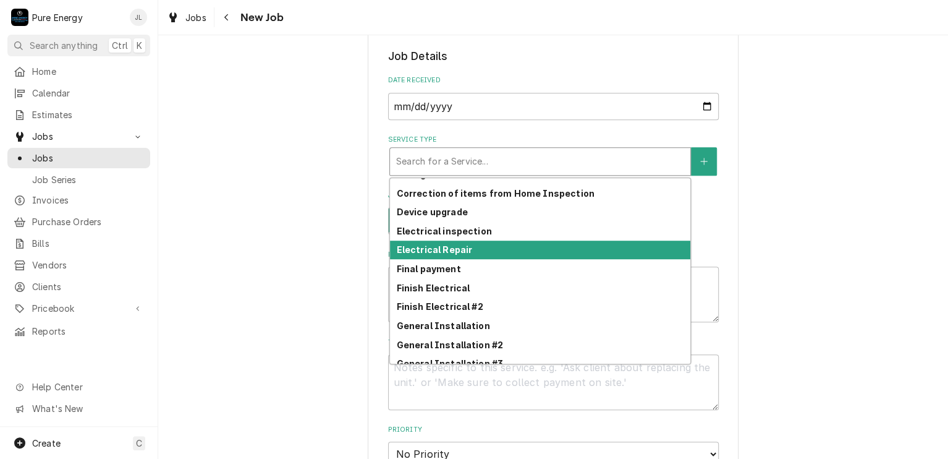
scroll to position [378, 0]
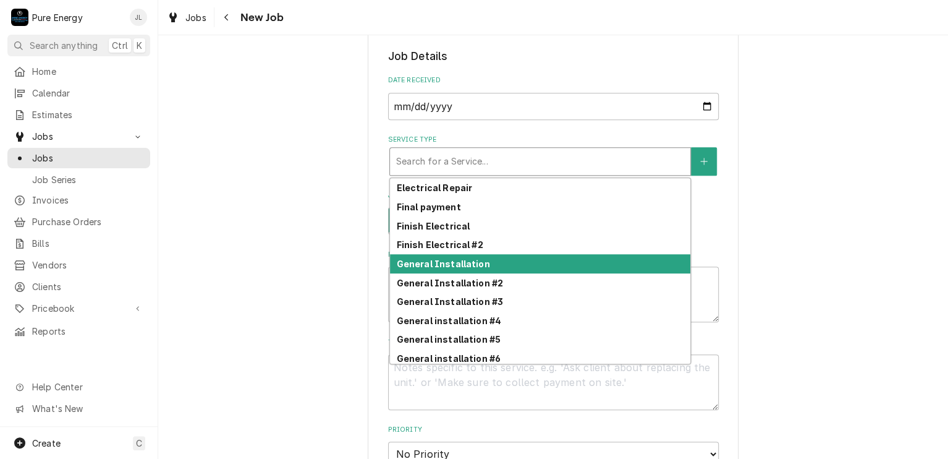
click at [480, 265] on strong "General Installation" at bounding box center [442, 263] width 93 height 11
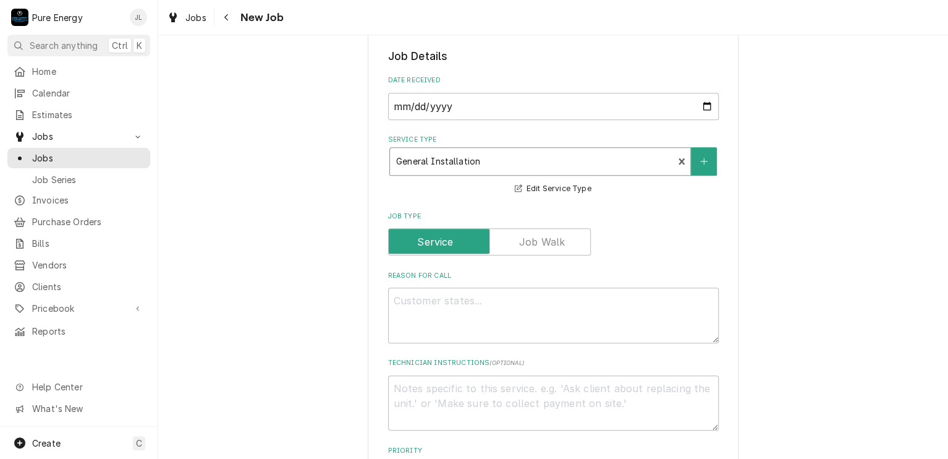
scroll to position [371, 0]
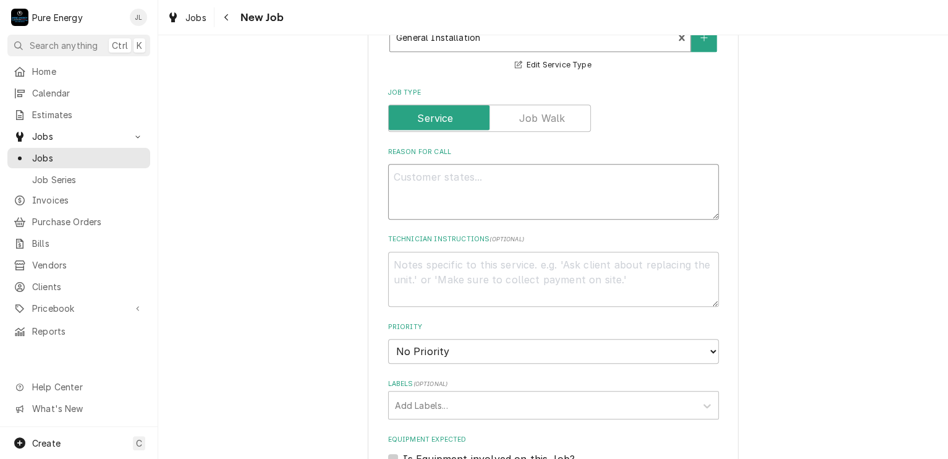
click at [429, 173] on textarea "Reason For Call" at bounding box center [553, 192] width 331 height 56
type textarea "x"
type textarea "B"
type textarea "x"
type textarea "Br"
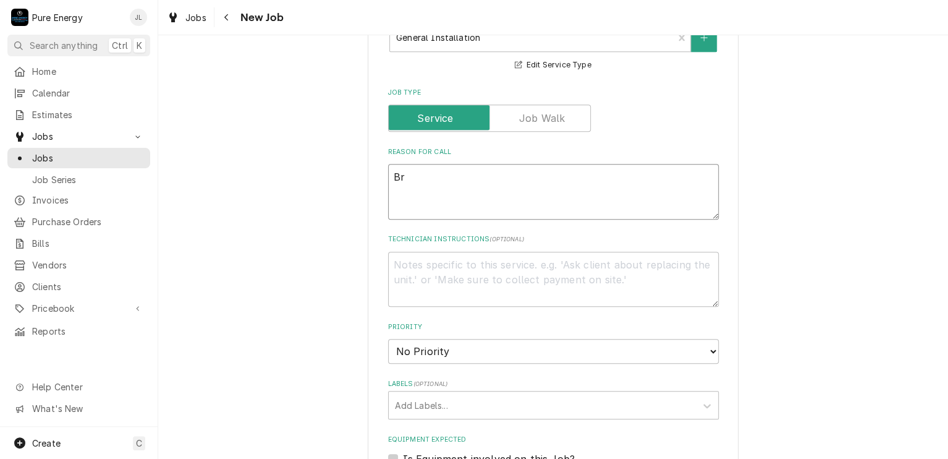
type textarea "x"
type textarea "Bri"
type textarea "x"
type textarea "Brin"
type textarea "x"
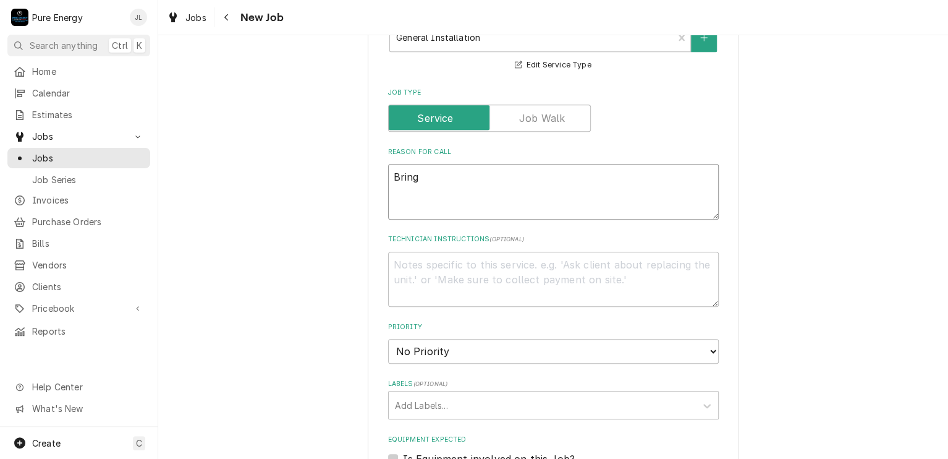
type textarea "Bring"
type textarea "x"
type textarea "Bring l"
type textarea "x"
type textarea "Bring li"
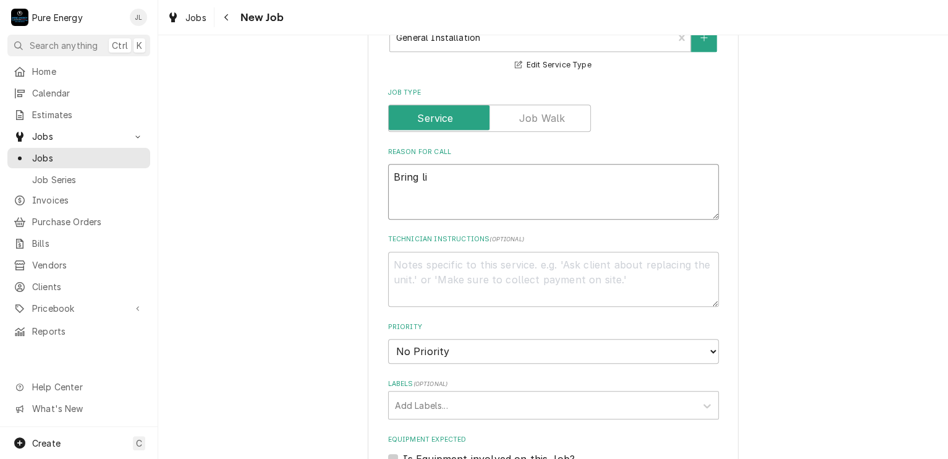
type textarea "x"
type textarea "Bring lig"
type textarea "x"
type textarea "Bring ligh"
type textarea "x"
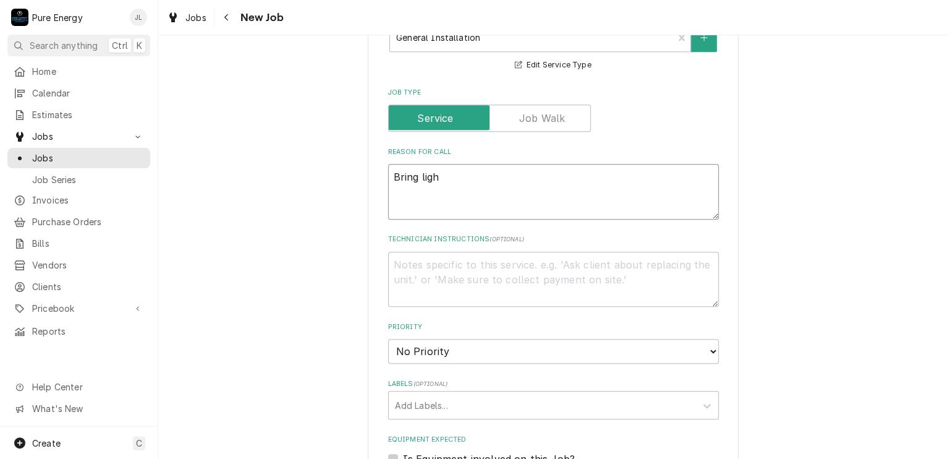
type textarea "Bring light"
type textarea "x"
type textarea "Bring light"
type textarea "x"
type textarea "Bring light an"
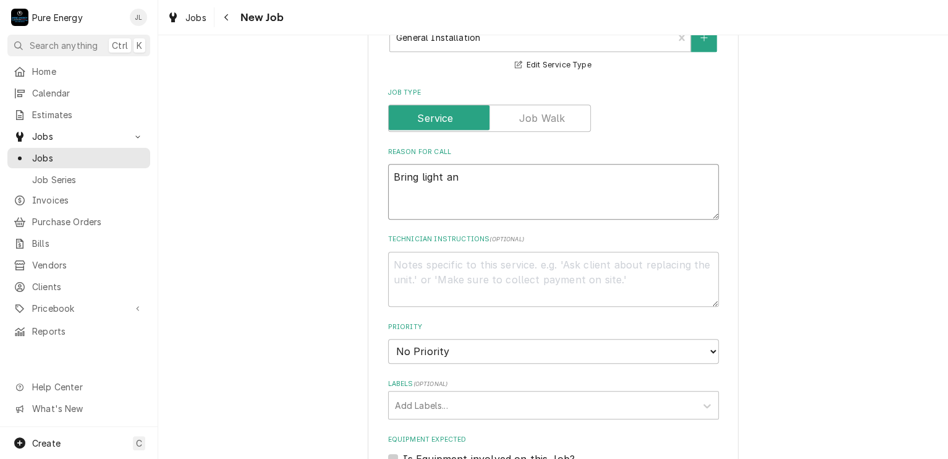
type textarea "x"
type textarea "Bring light and"
type textarea "x"
type textarea "Bring light and i"
type textarea "x"
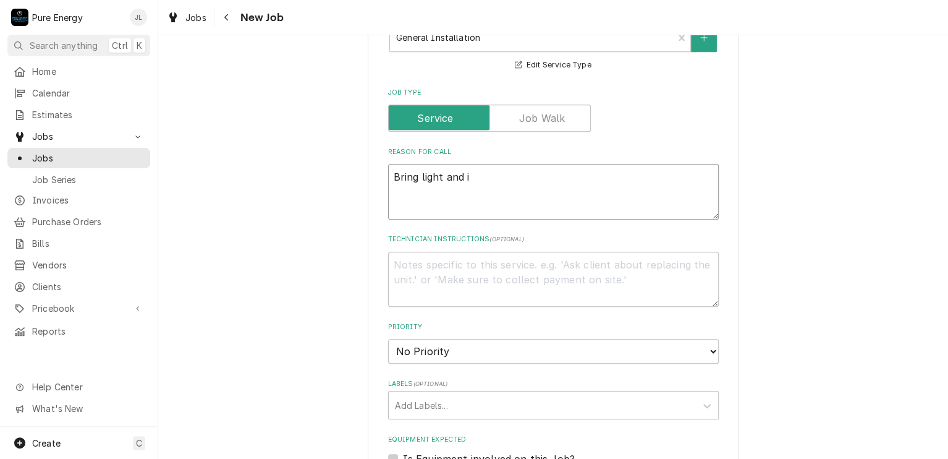
type textarea "Bring light and in"
type textarea "x"
type textarea "Bring light and ins"
type textarea "x"
type textarea "Bring light and inst"
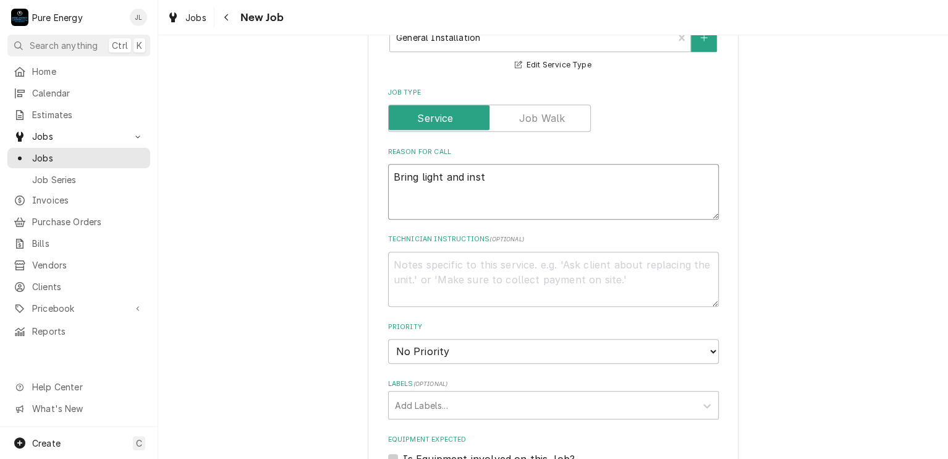
type textarea "x"
type textarea "Bring light and insta"
type textarea "x"
type textarea "Bring light and instal"
type textarea "x"
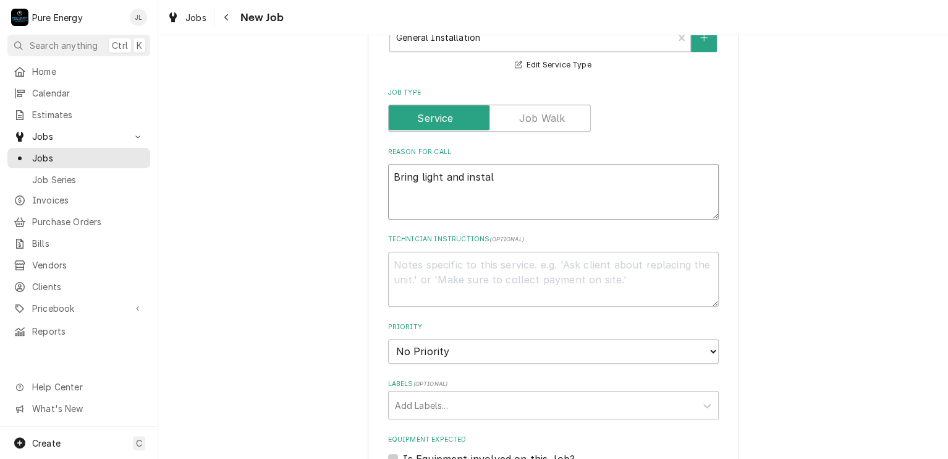
type textarea "Bring light and install"
type textarea "x"
type textarea "Bring light and install"
type textarea "x"
type textarea "Bring light and install i"
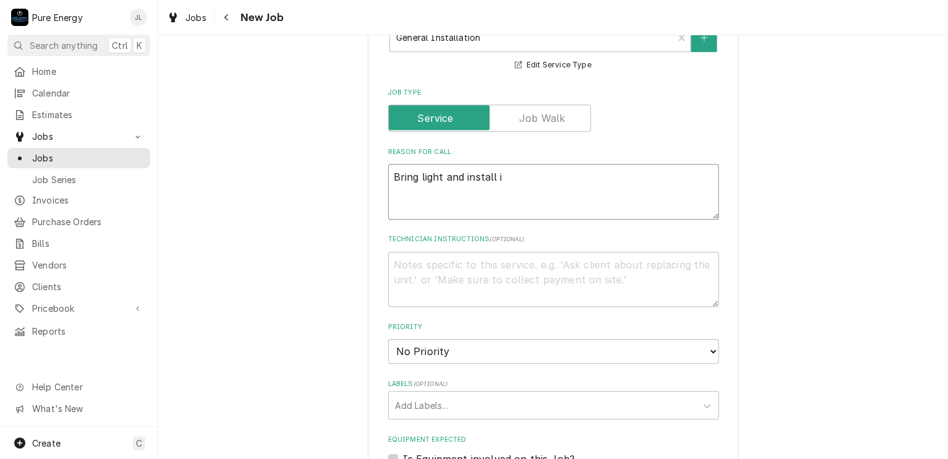
type textarea "x"
type textarea "Bring light and install it"
type textarea "x"
type textarea "Bring light and install it."
type textarea "x"
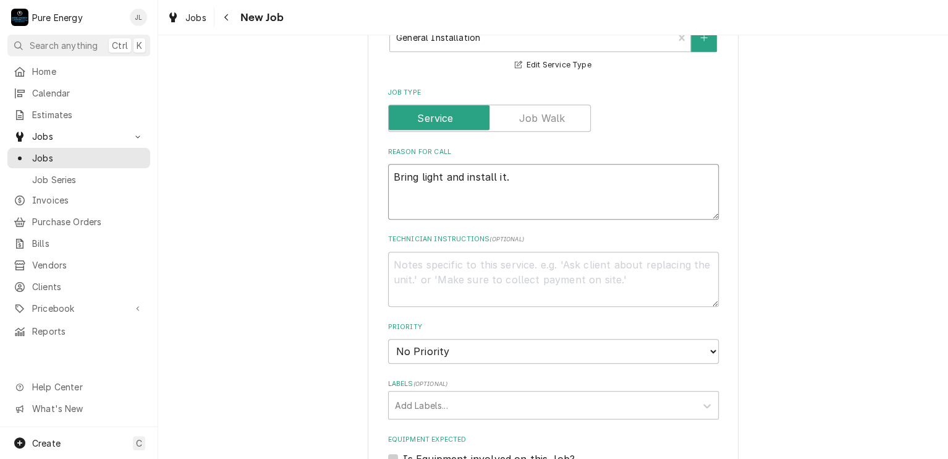
type textarea "Bring light and install it."
type textarea "x"
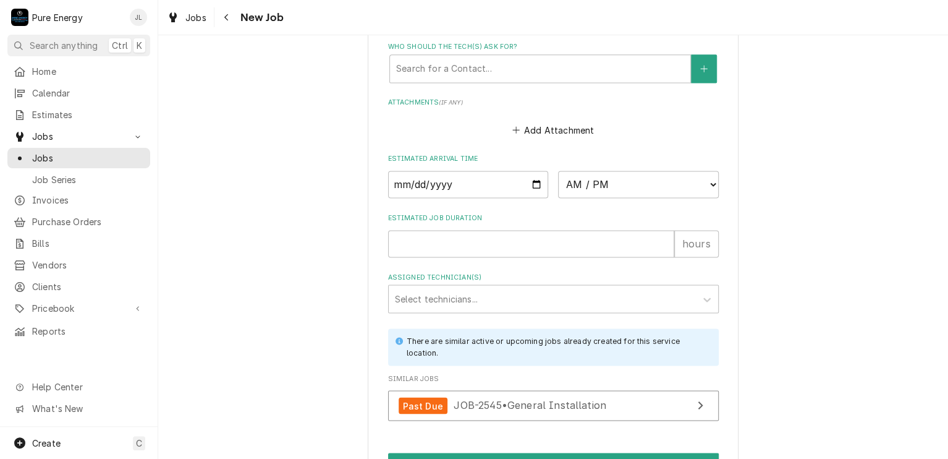
scroll to position [925, 0]
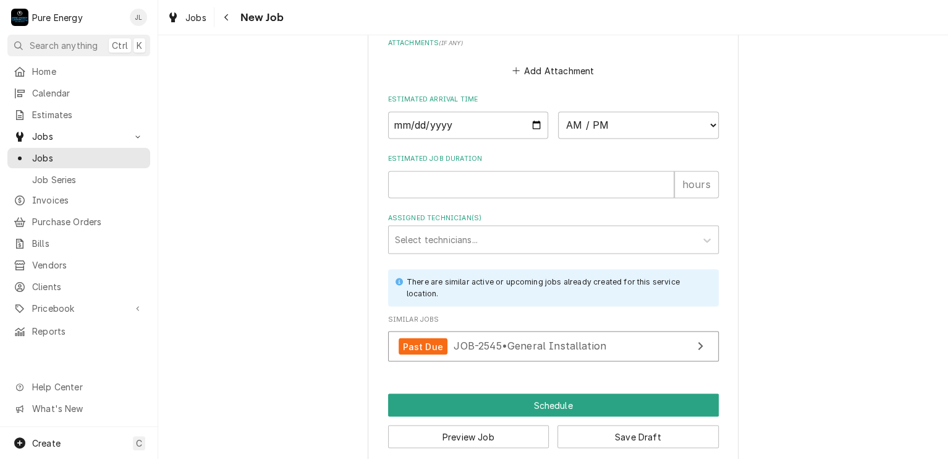
type textarea "Bring light and install it."
click at [533, 123] on input "Date" at bounding box center [468, 124] width 161 height 27
type textarea "x"
type input "2025-09-10"
type textarea "x"
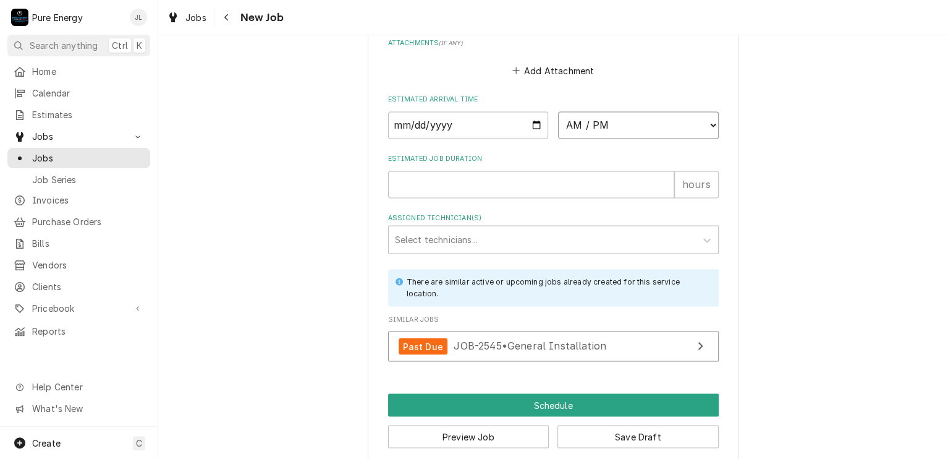
click at [706, 122] on select "AM / PM 6:00 AM 6:15 AM 6:30 AM 6:45 AM 7:00 AM 7:15 AM 7:30 AM 7:45 AM 8:00 AM…" at bounding box center [638, 124] width 161 height 27
select select "14:15:00"
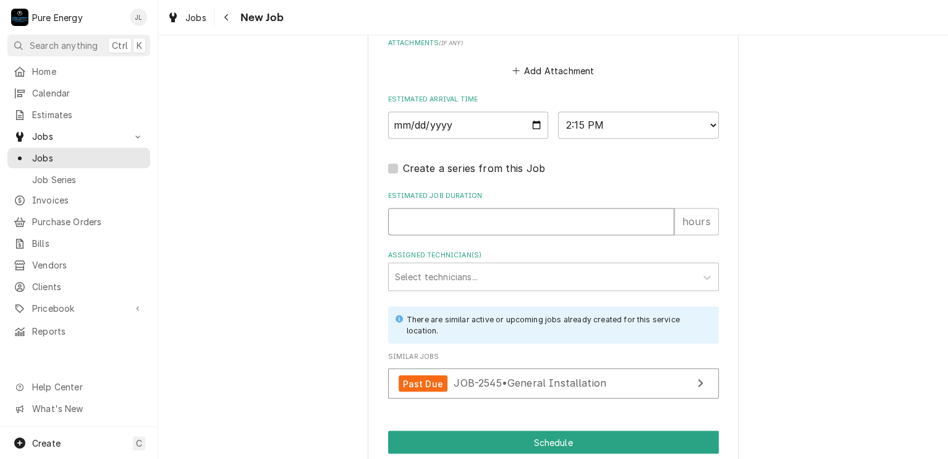
click at [542, 217] on input "Estimated Job Duration" at bounding box center [531, 221] width 286 height 27
type textarea "x"
type input "1"
type textarea "x"
type input "1.5"
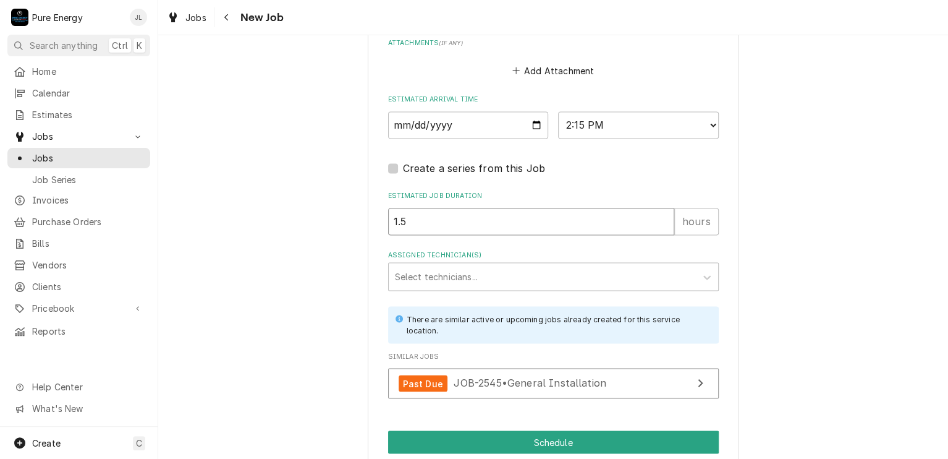
type textarea "x"
type input "1.5"
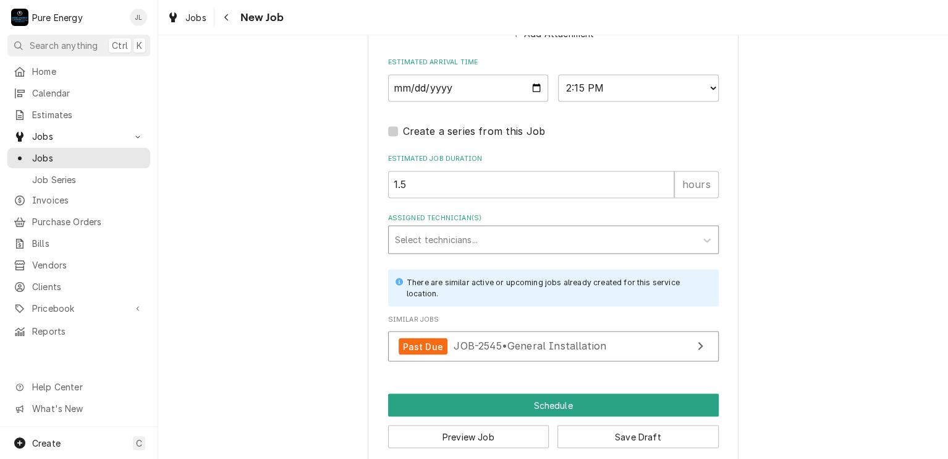
click at [507, 241] on div "Assigned Technician(s)" at bounding box center [542, 239] width 295 height 22
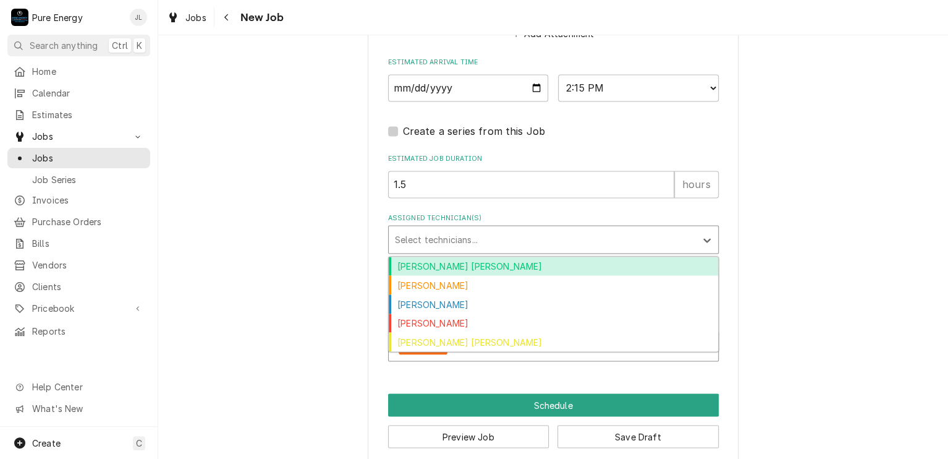
click at [500, 265] on div "Albert Hernandez Soto" at bounding box center [554, 266] width 330 height 19
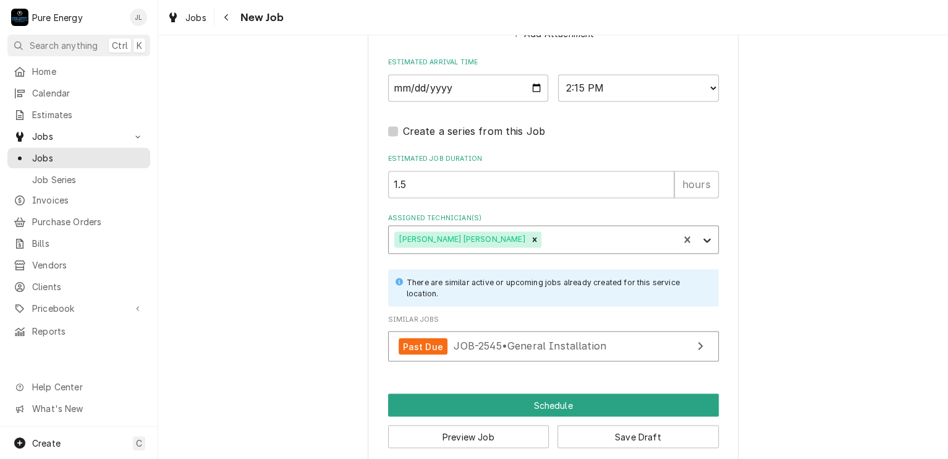
click at [701, 236] on icon "Assigned Technician(s)" at bounding box center [707, 240] width 12 height 12
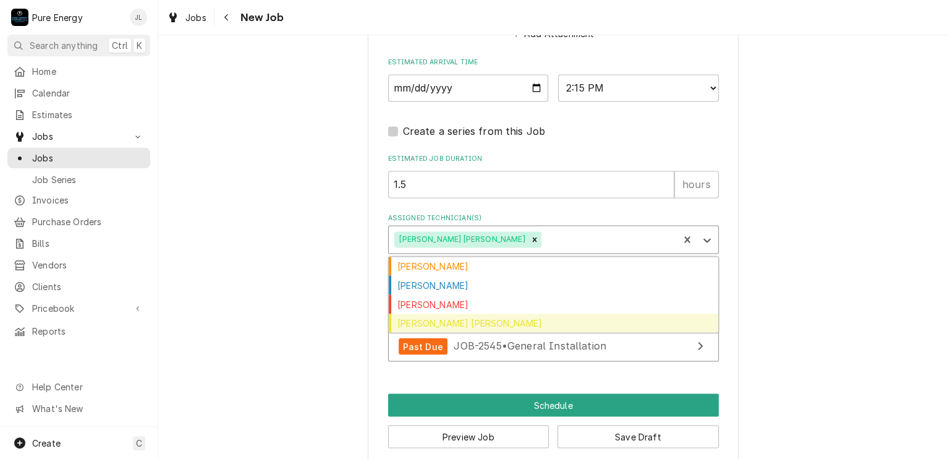
click at [581, 318] on div "Rodolfo Hernandez Lorenzo" at bounding box center [554, 322] width 330 height 19
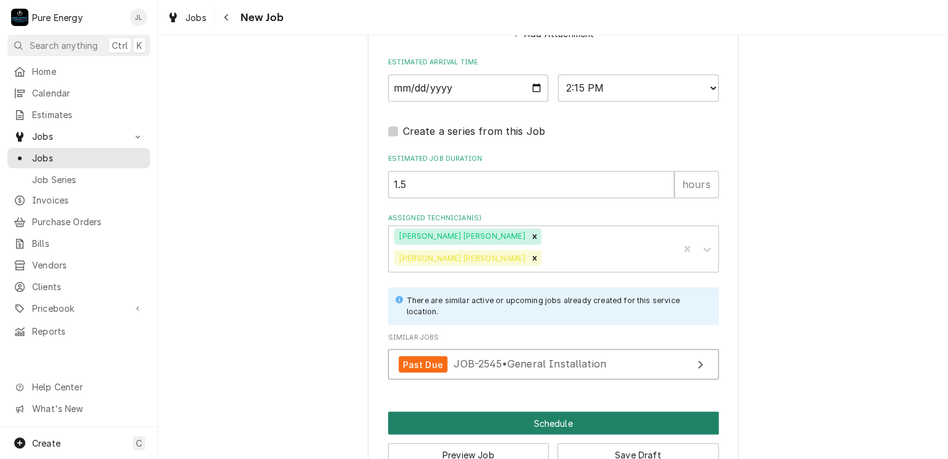
click at [537, 411] on button "Schedule" at bounding box center [553, 422] width 331 height 23
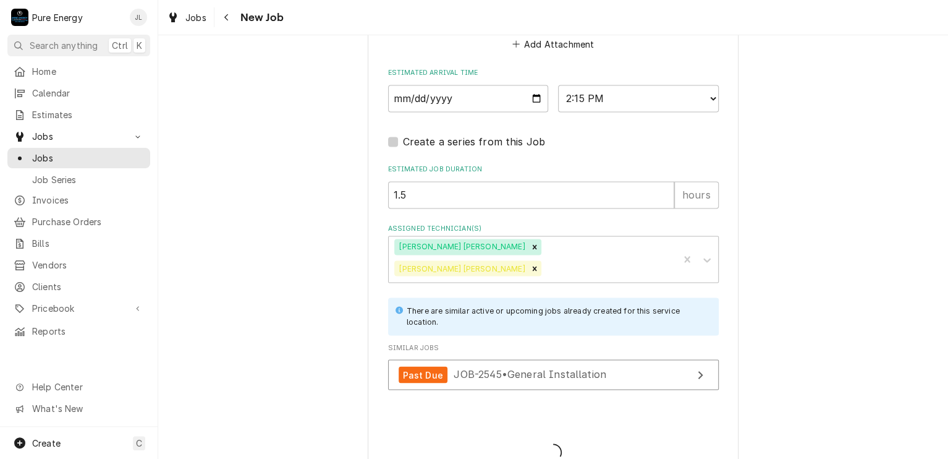
type textarea "x"
